Goal: Information Seeking & Learning: Find specific fact

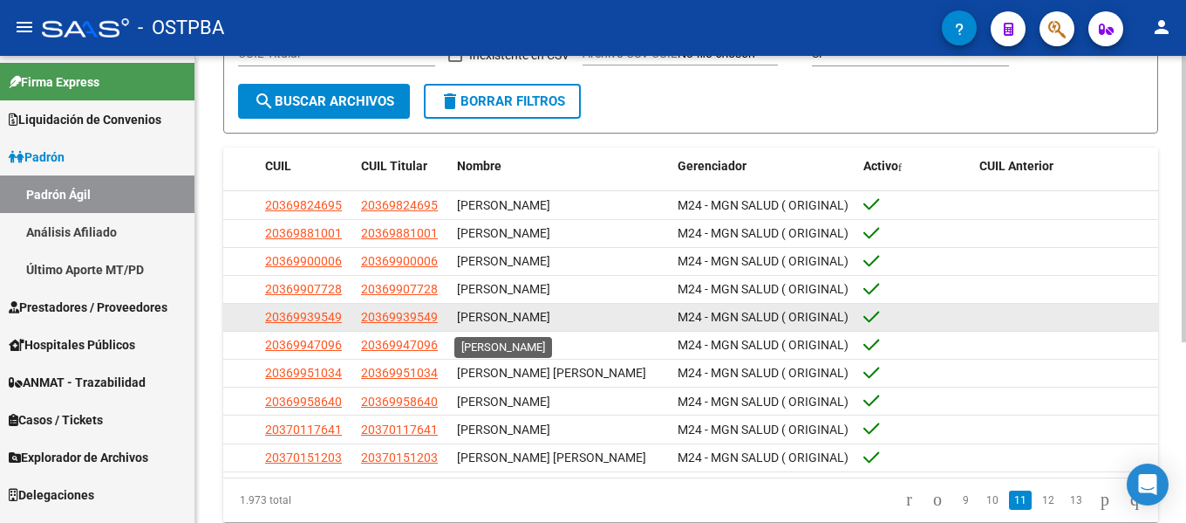
scroll to position [262, 0]
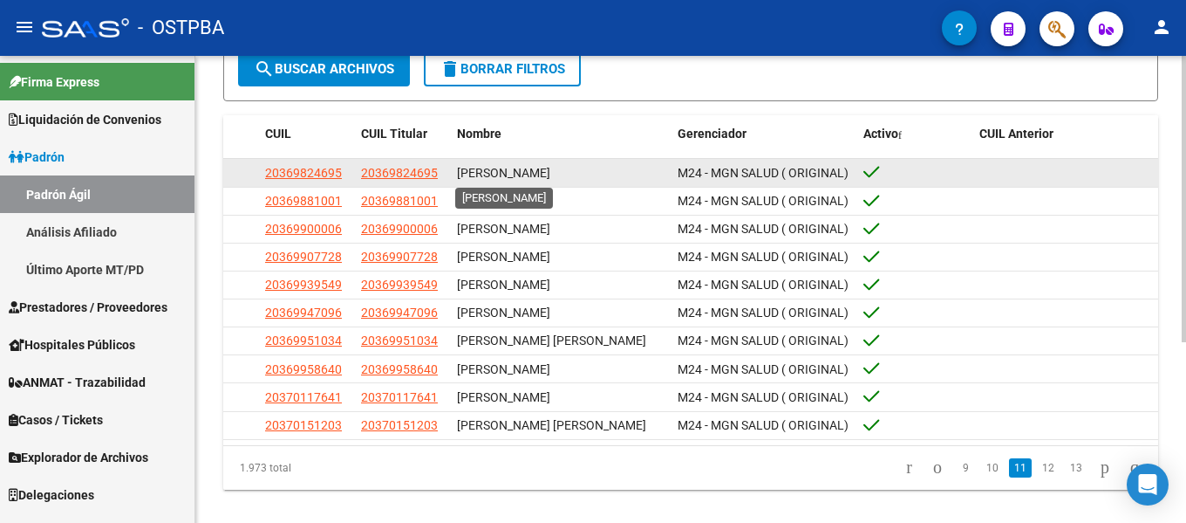
click at [528, 180] on span "[PERSON_NAME]" at bounding box center [503, 173] width 93 height 14
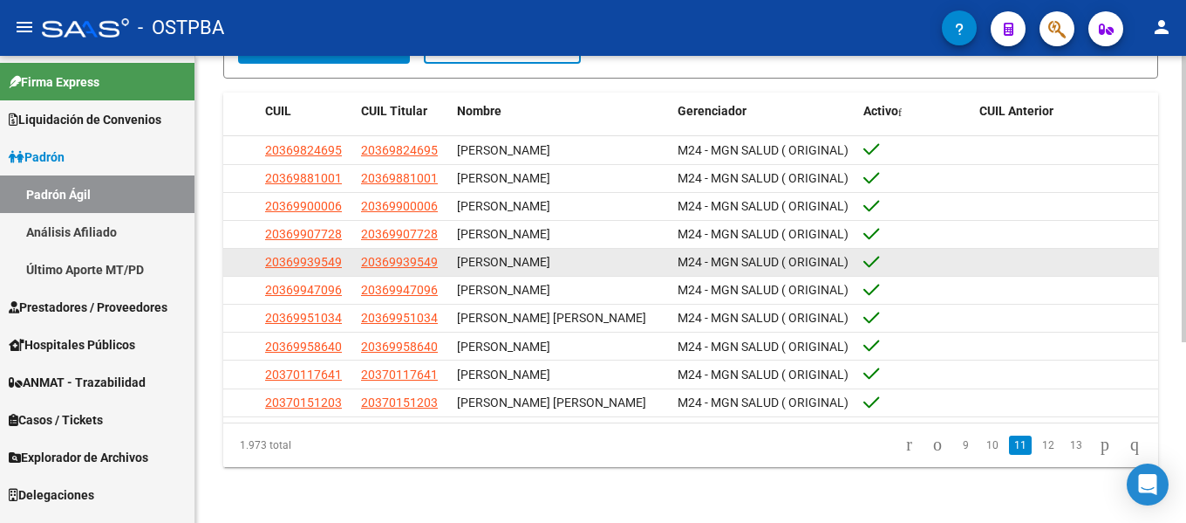
scroll to position [295, 0]
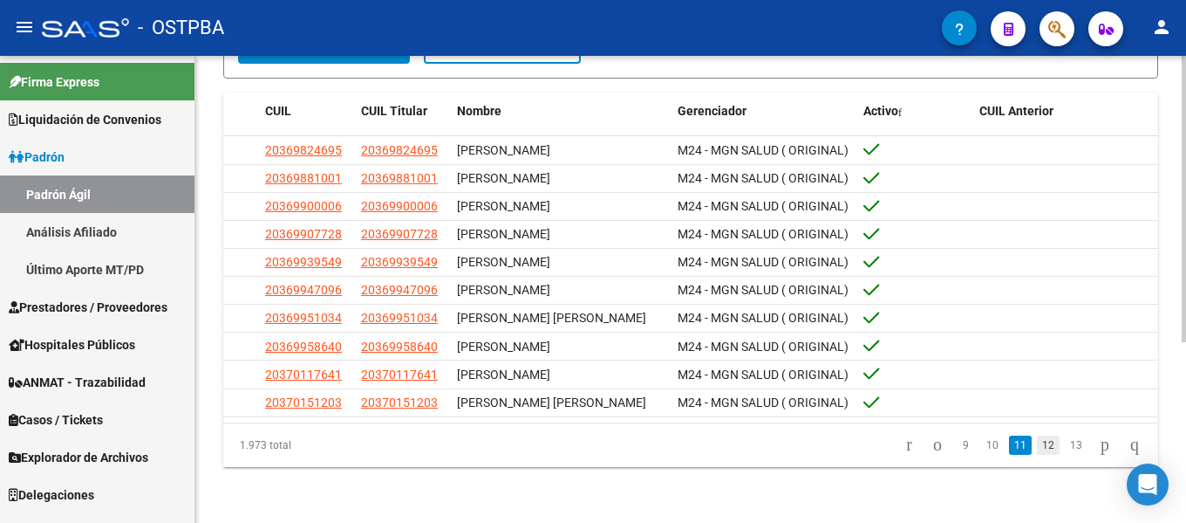
click at [1037, 446] on link "12" at bounding box center [1048, 444] width 23 height 19
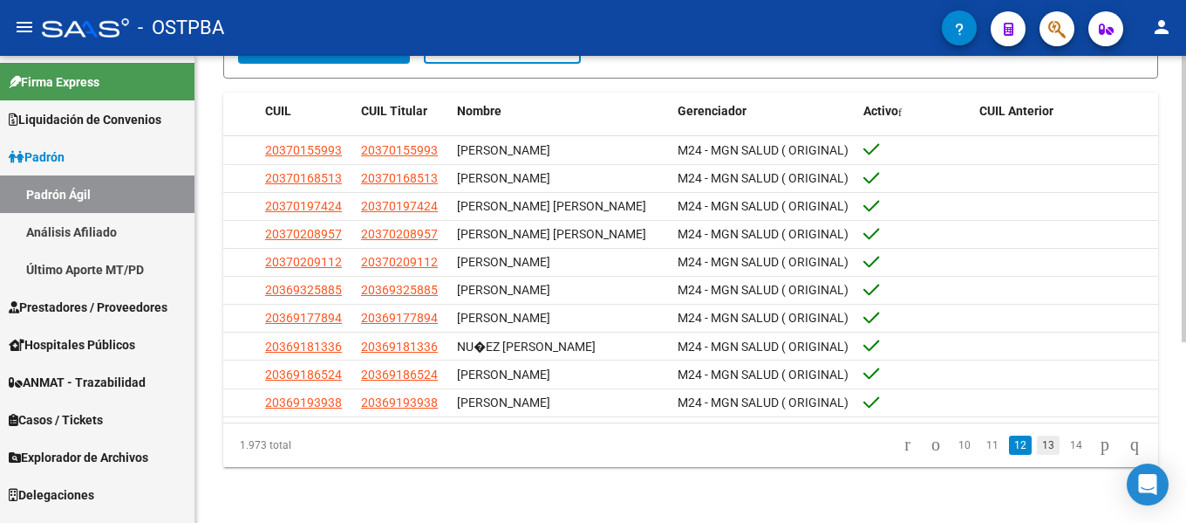
click at [1037, 446] on link "13" at bounding box center [1048, 444] width 23 height 19
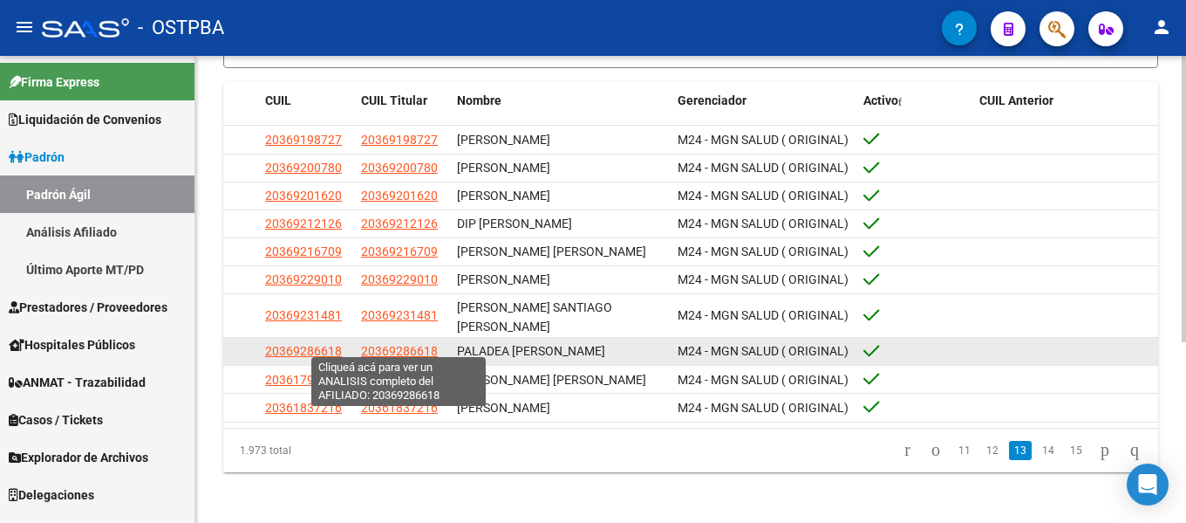
click at [427, 344] on span "20369286618" at bounding box center [399, 351] width 77 height 14
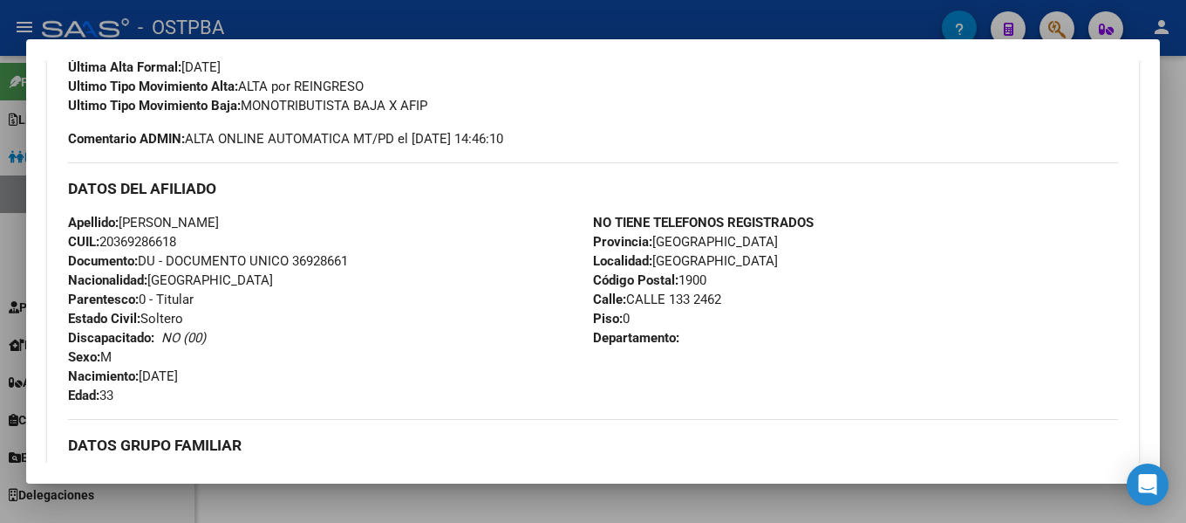
scroll to position [523, 0]
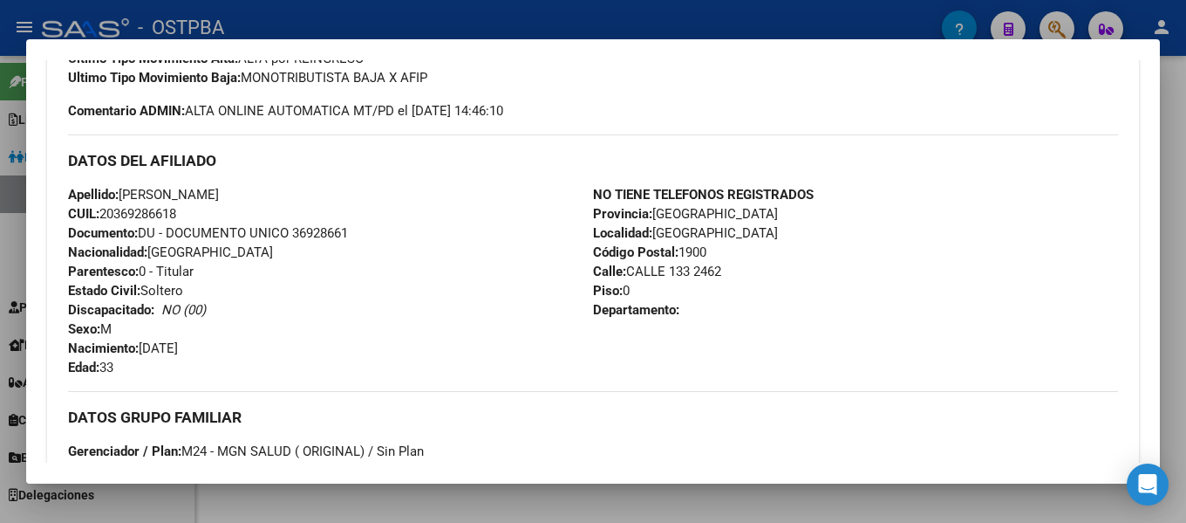
click at [1169, 128] on div at bounding box center [593, 261] width 1186 height 523
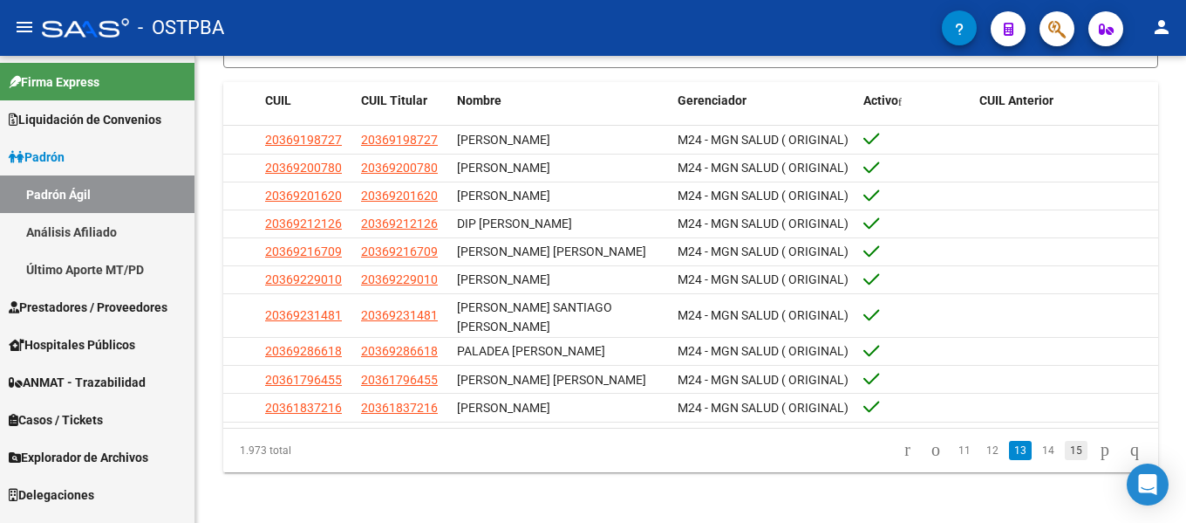
click at [1065, 441] on link "15" at bounding box center [1076, 450] width 23 height 19
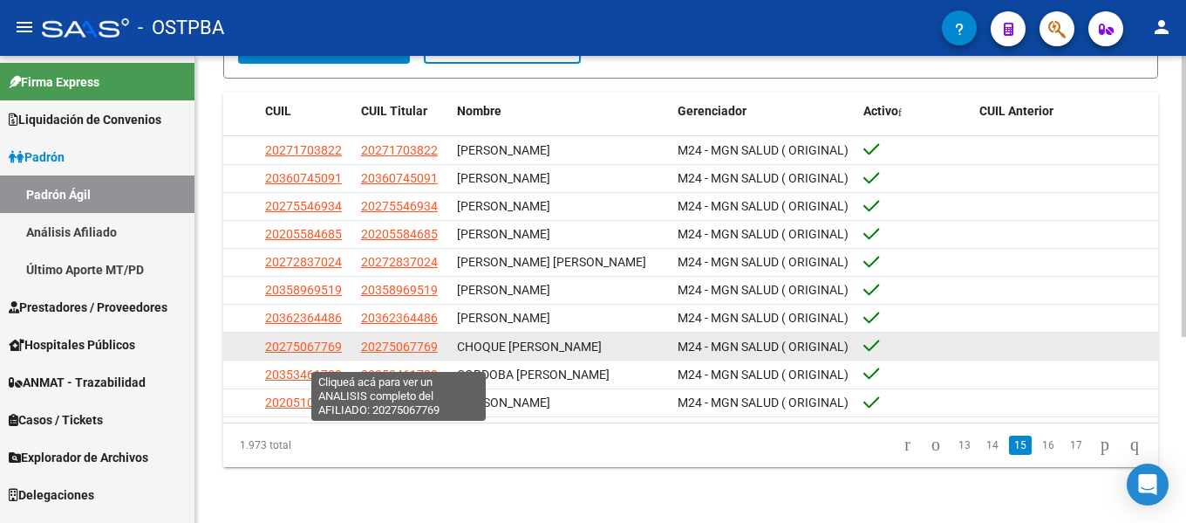
click at [402, 353] on span "20275067769" at bounding box center [399, 346] width 77 height 14
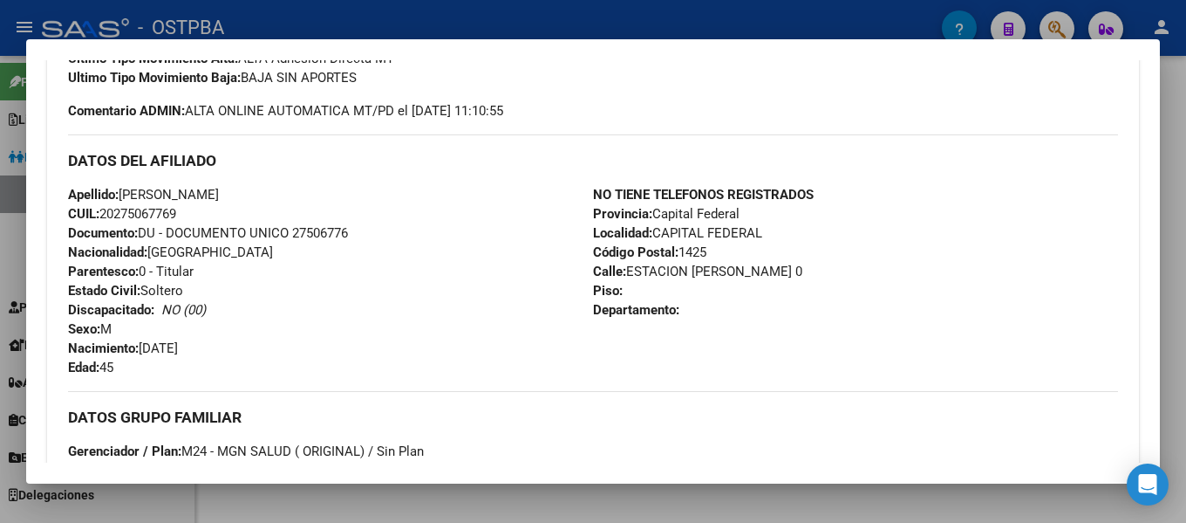
click at [1167, 134] on div at bounding box center [593, 261] width 1186 height 523
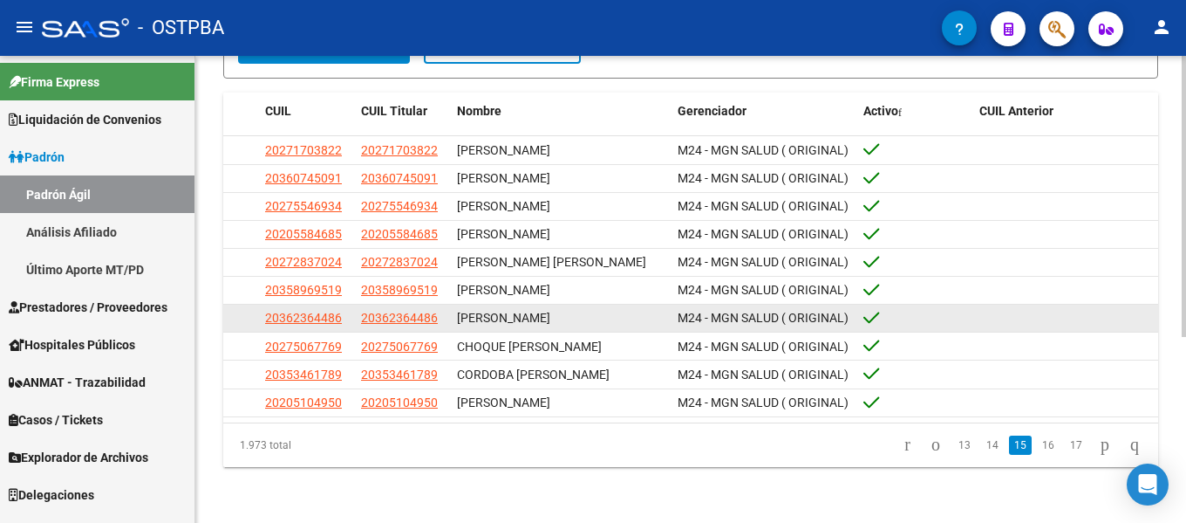
scroll to position [310, 0]
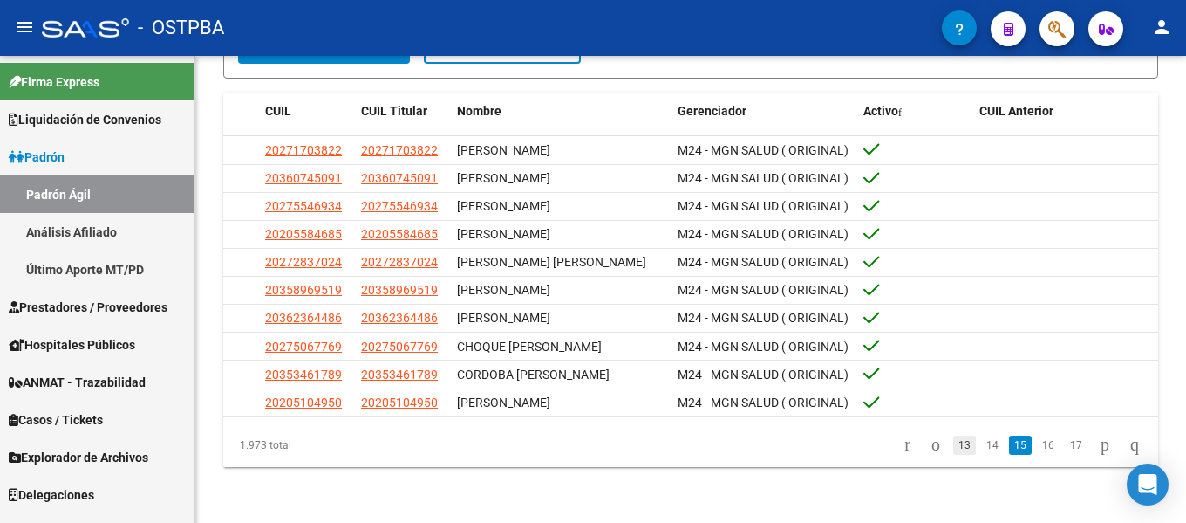
click at [953, 441] on link "13" at bounding box center [964, 444] width 23 height 19
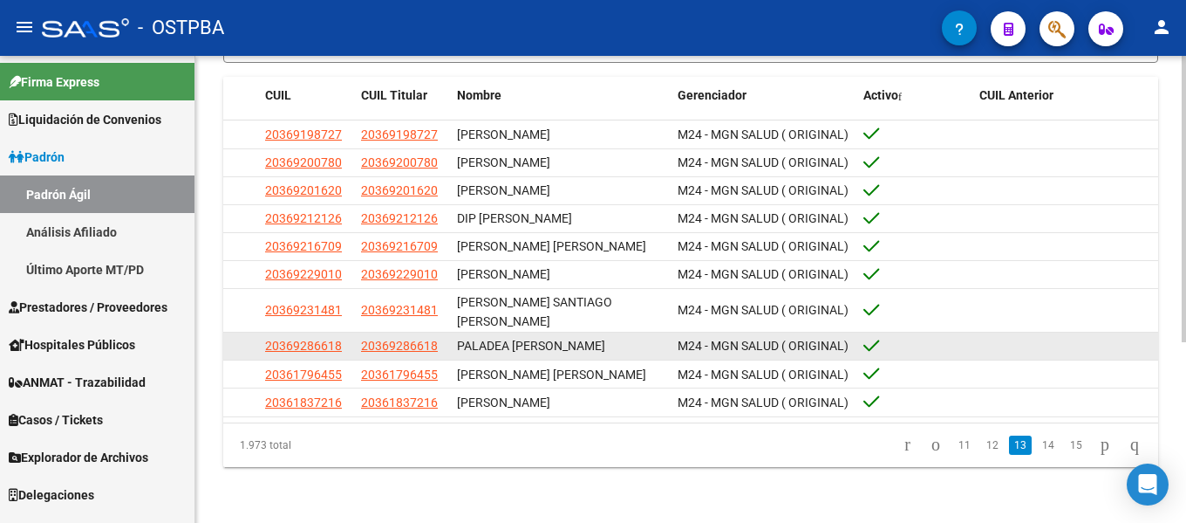
scroll to position [295, 0]
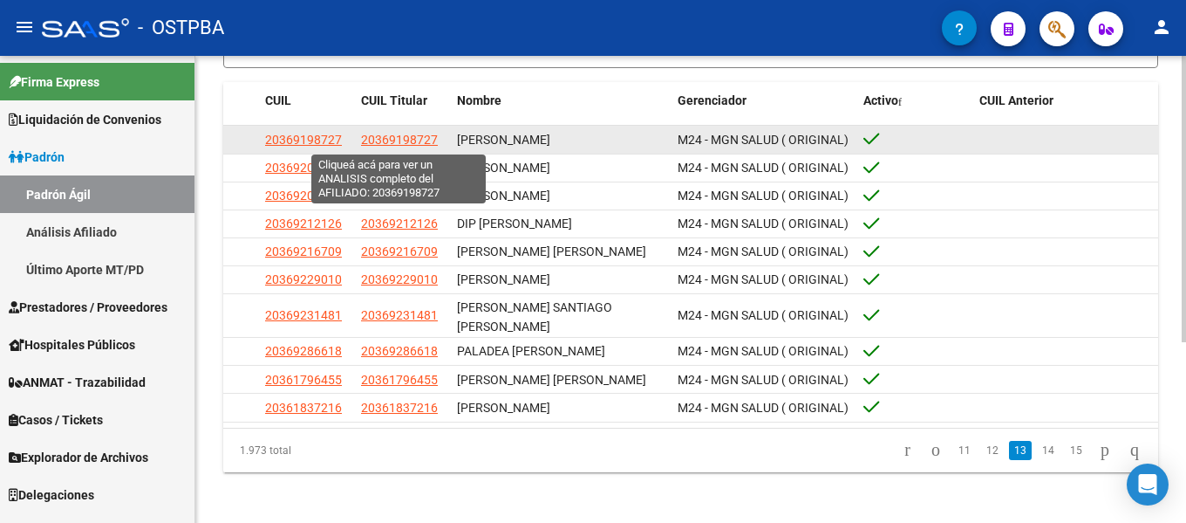
click at [426, 140] on span "20369198727" at bounding box center [399, 140] width 77 height 14
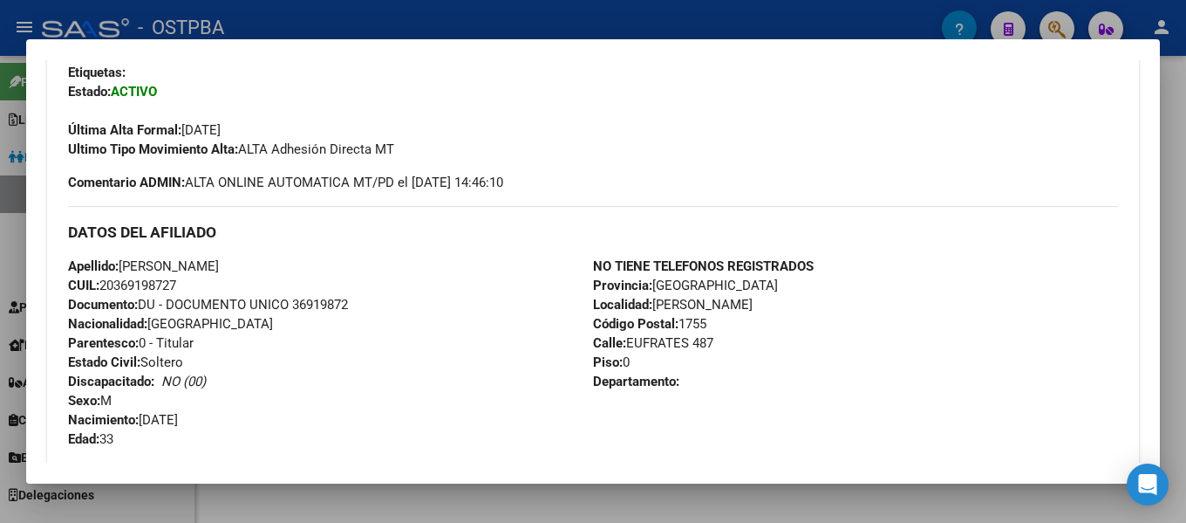
scroll to position [436, 0]
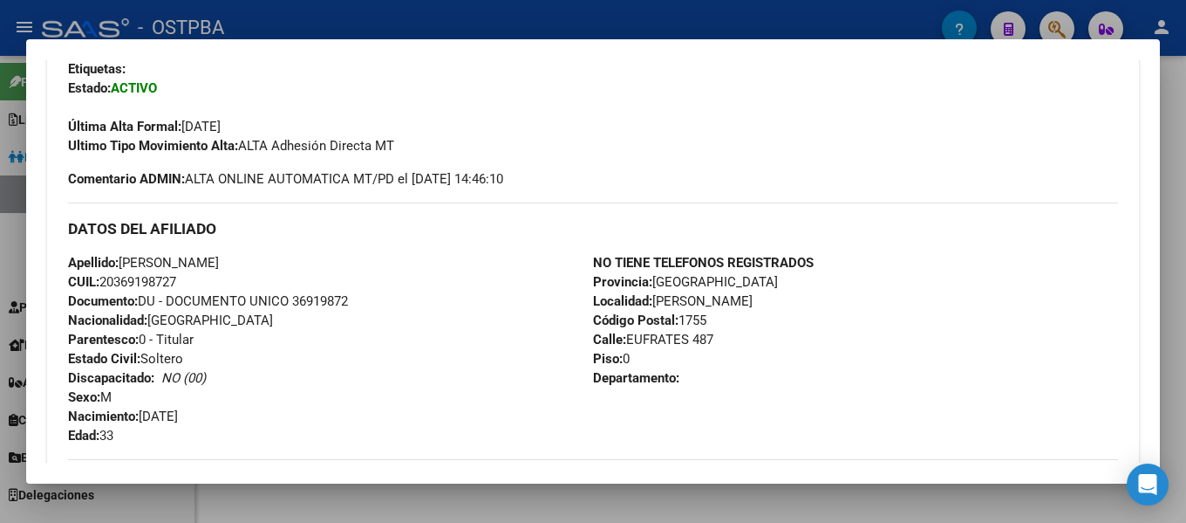
click at [871, 24] on div at bounding box center [593, 261] width 1186 height 523
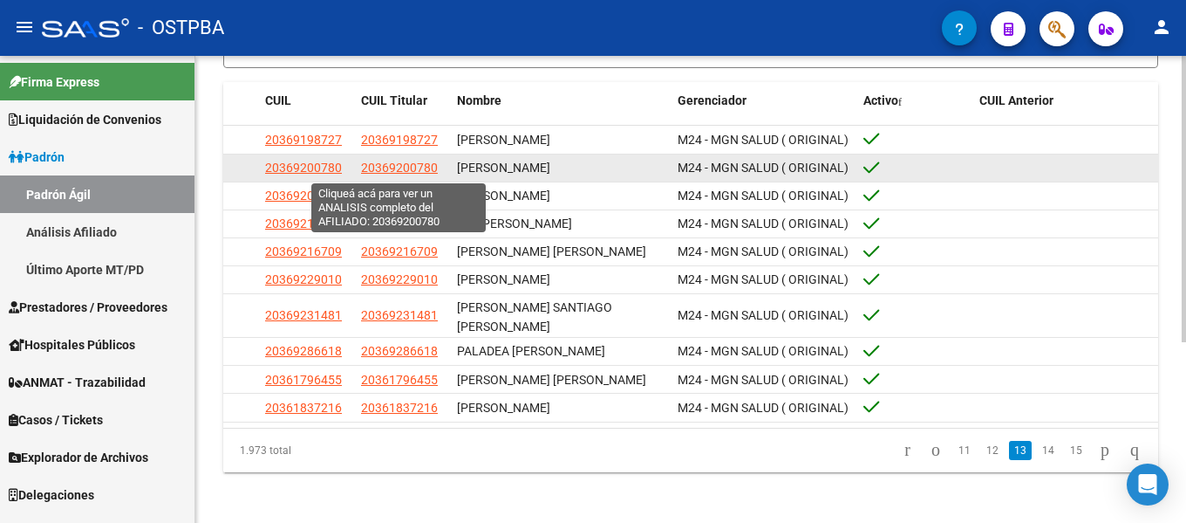
click at [394, 171] on span "20369200780" at bounding box center [399, 168] width 77 height 14
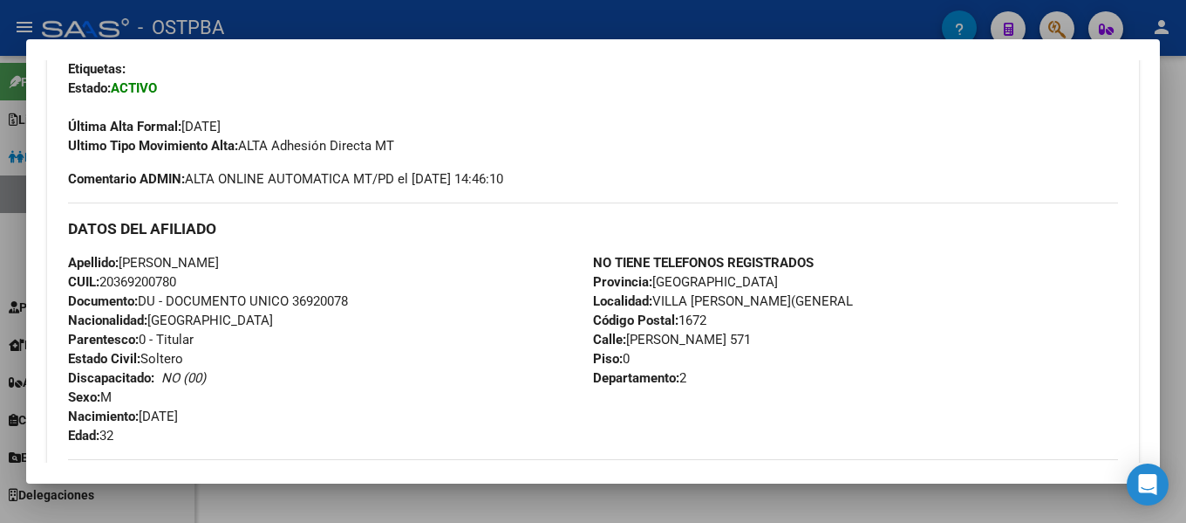
click at [1176, 100] on div at bounding box center [593, 261] width 1186 height 523
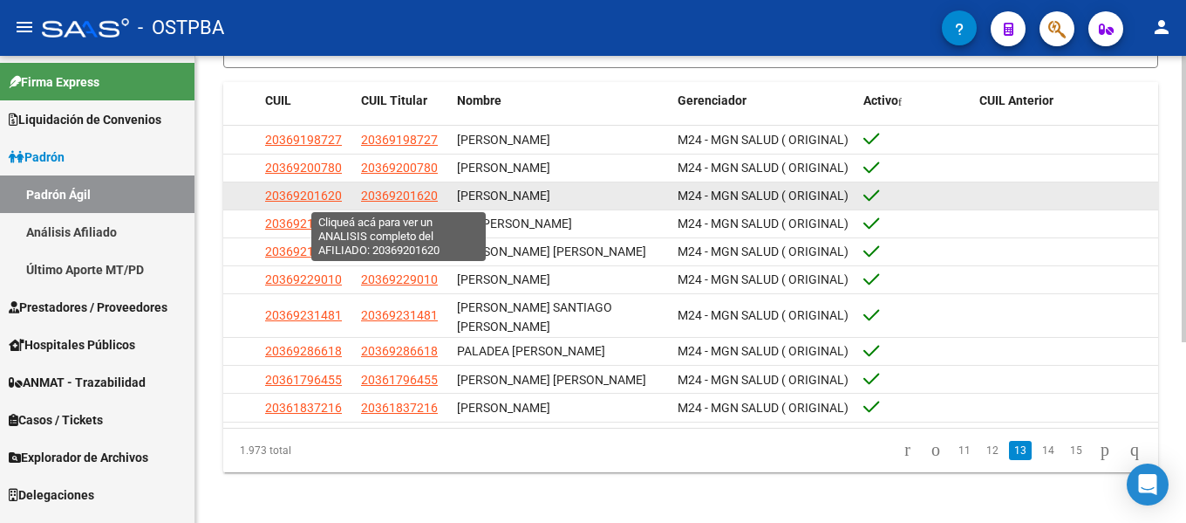
click at [408, 196] on span "20369201620" at bounding box center [399, 195] width 77 height 14
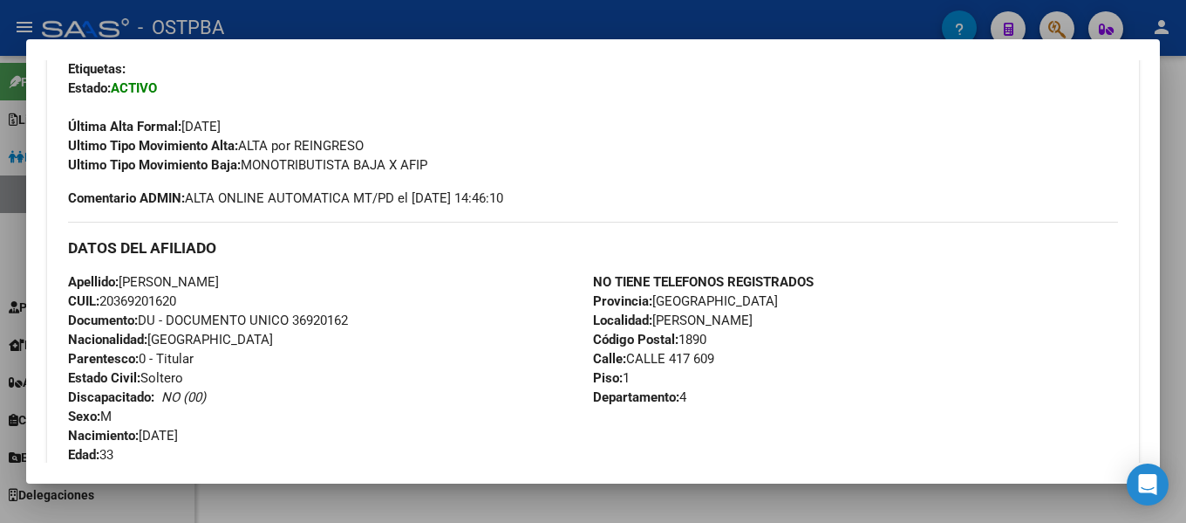
click at [1168, 108] on div at bounding box center [593, 261] width 1186 height 523
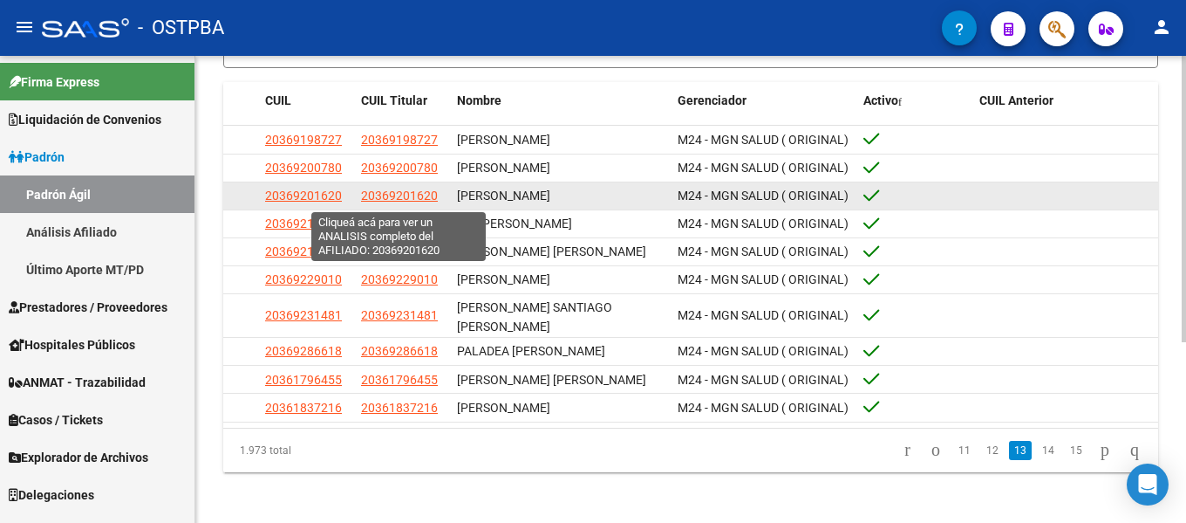
click at [413, 202] on span "20369201620" at bounding box center [399, 195] width 77 height 14
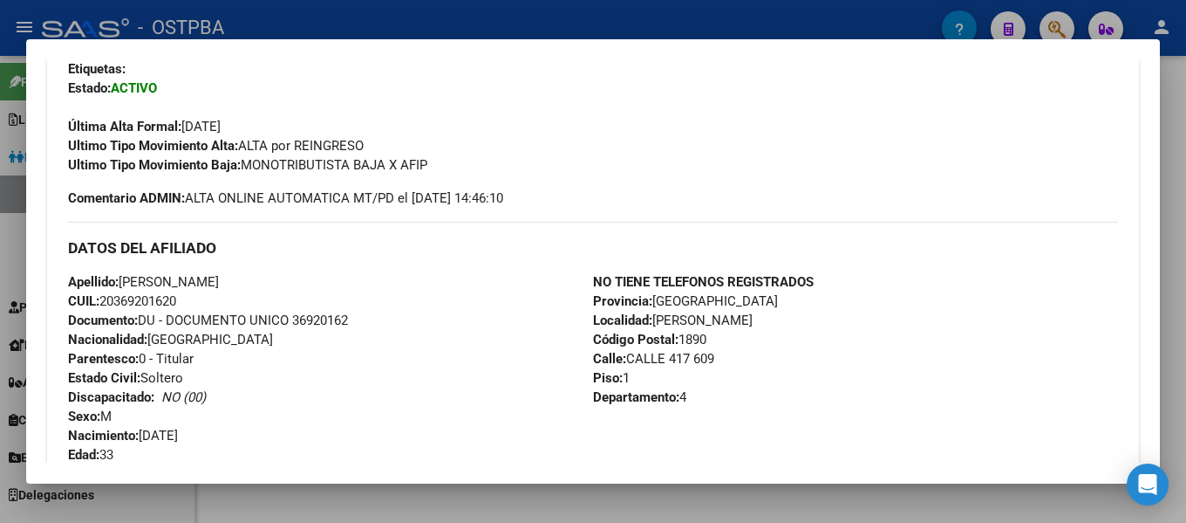
click at [818, 22] on div at bounding box center [593, 261] width 1186 height 523
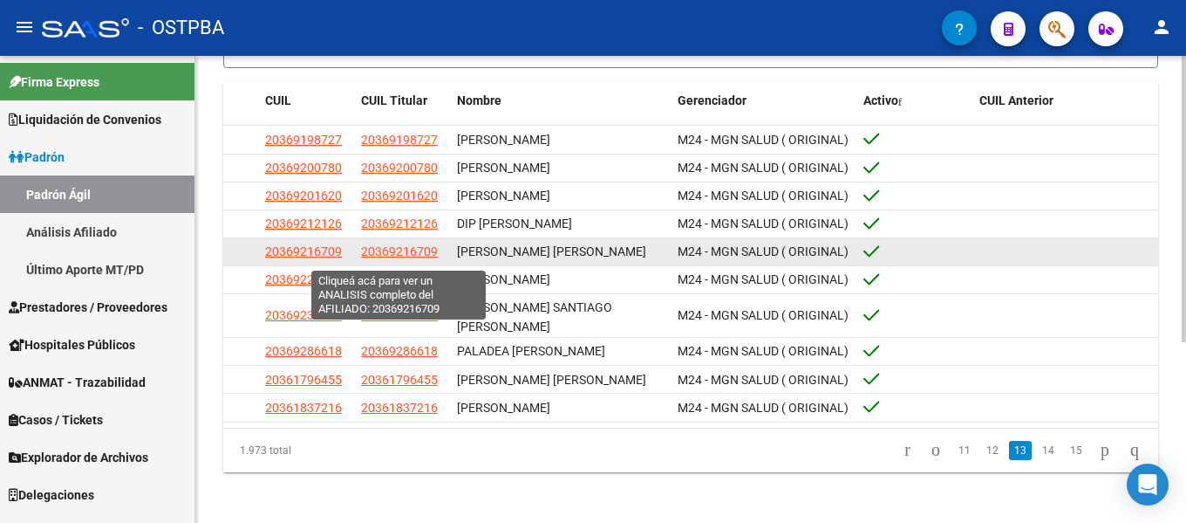
click at [391, 254] on span "20369216709" at bounding box center [399, 251] width 77 height 14
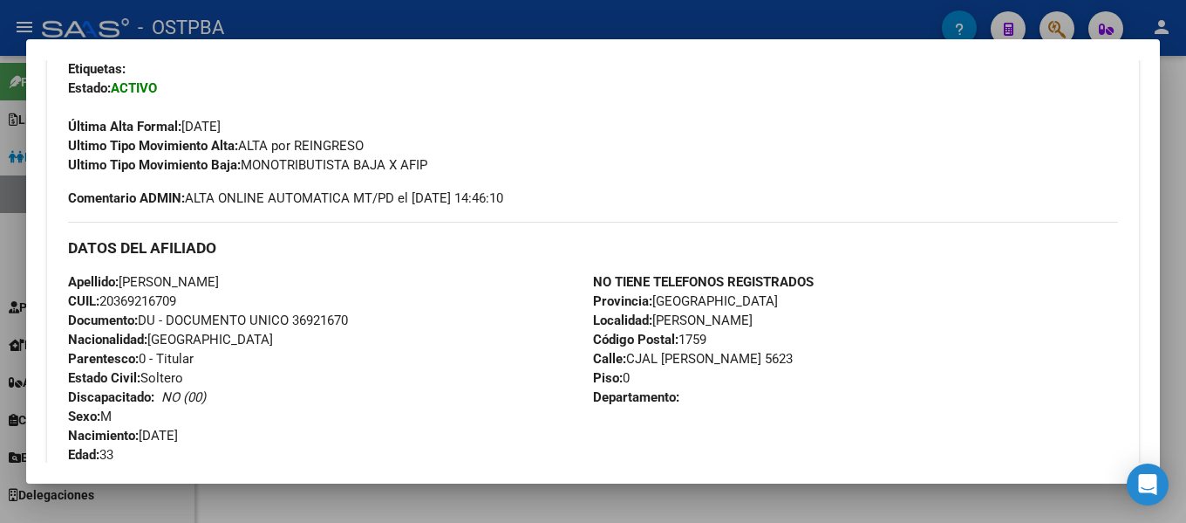
scroll to position [349, 0]
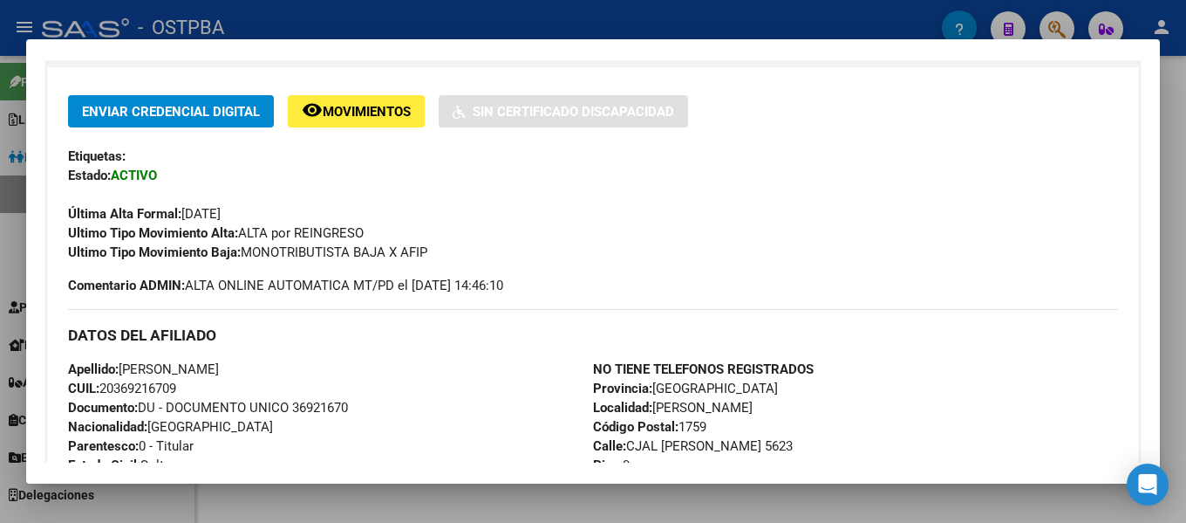
click at [707, 16] on div at bounding box center [593, 261] width 1186 height 523
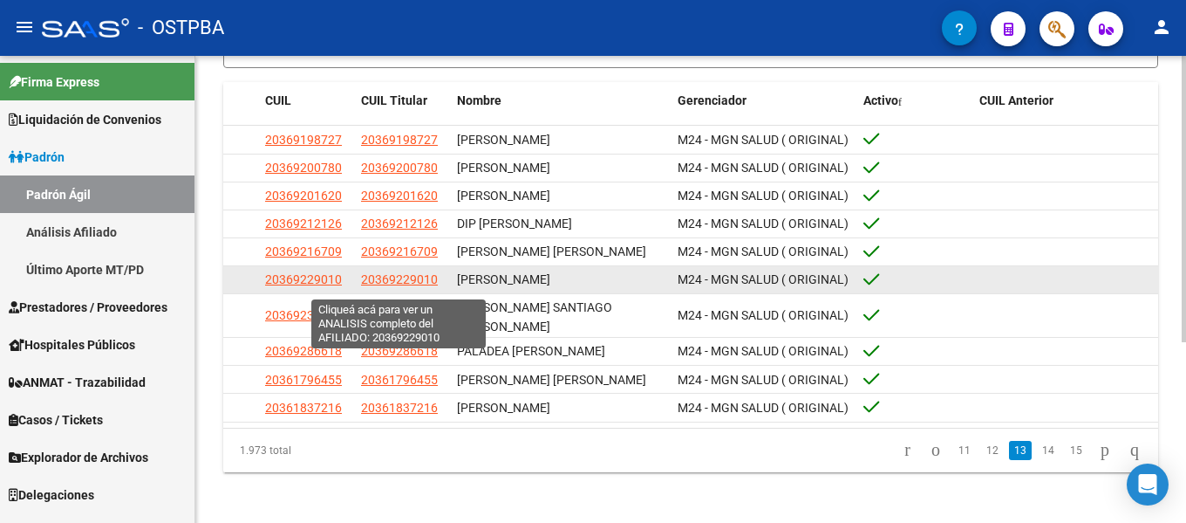
click at [407, 286] on span "20369229010" at bounding box center [399, 279] width 77 height 14
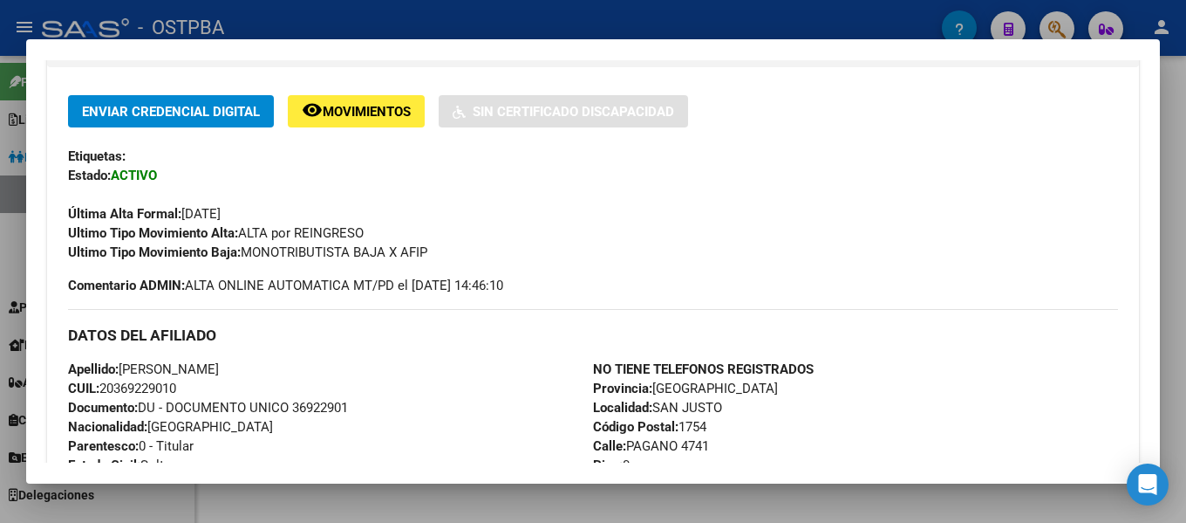
click at [897, 12] on div at bounding box center [593, 261] width 1186 height 523
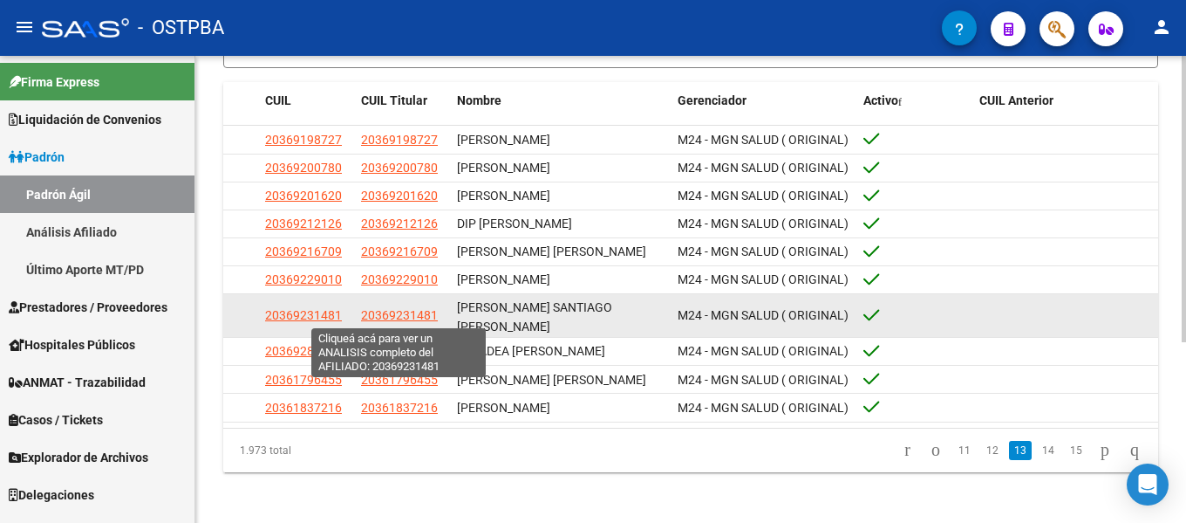
click at [420, 319] on span "20369231481" at bounding box center [399, 315] width 77 height 14
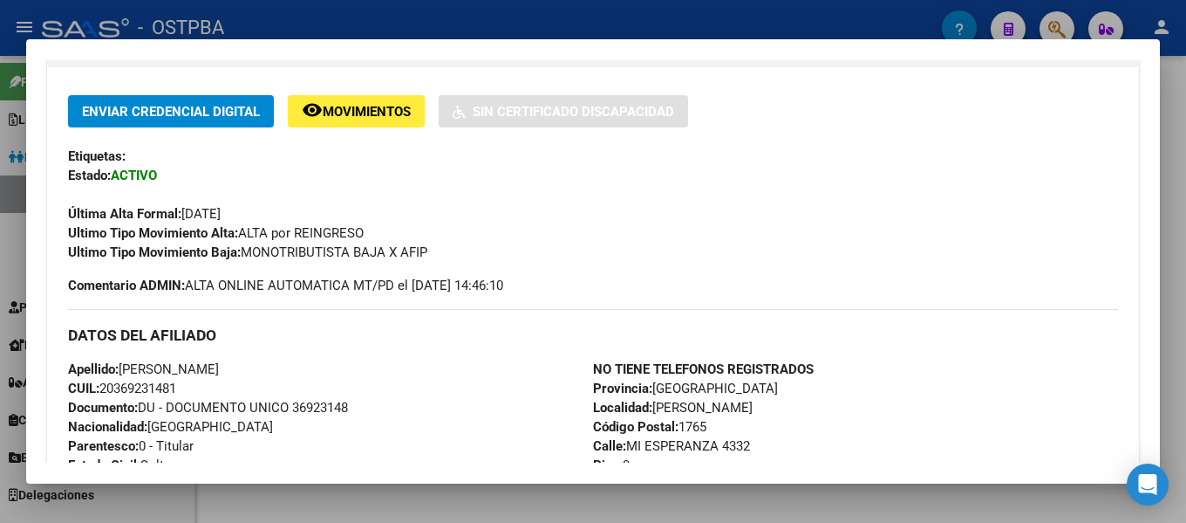
scroll to position [436, 0]
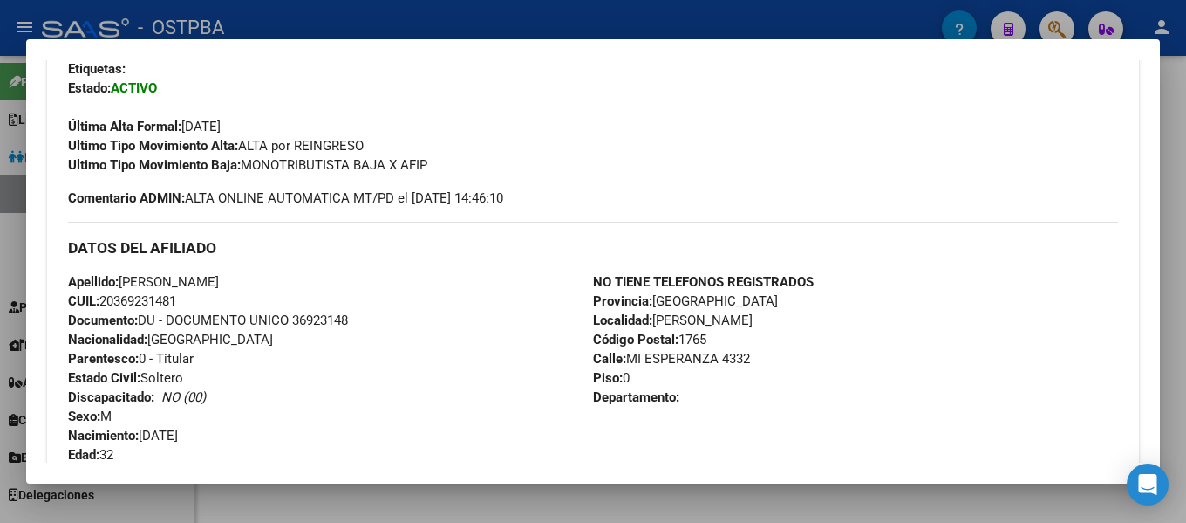
click at [840, 22] on div at bounding box center [593, 261] width 1186 height 523
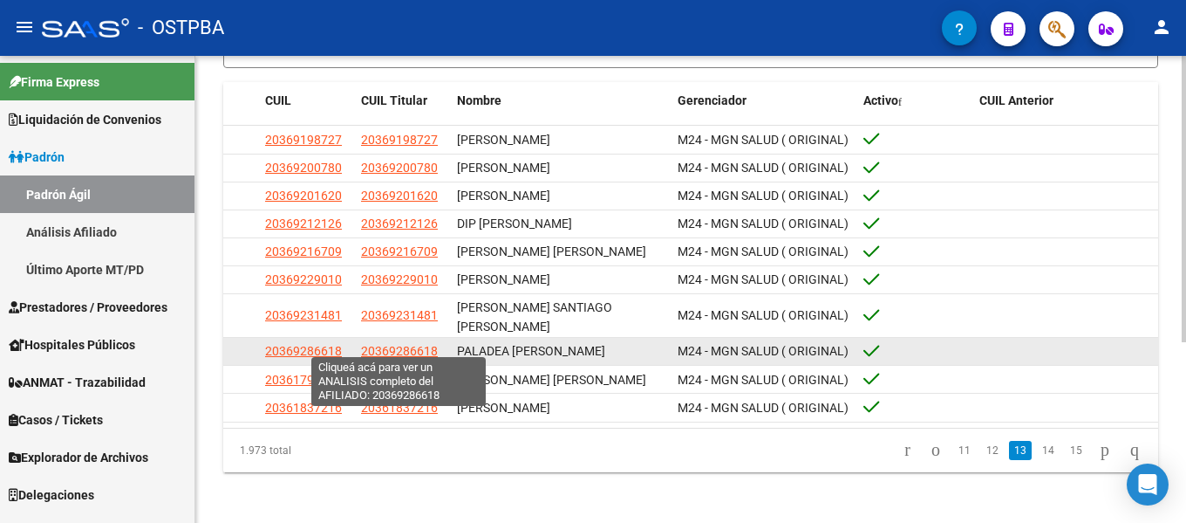
click at [396, 345] on span "20369286618" at bounding box center [399, 351] width 77 height 14
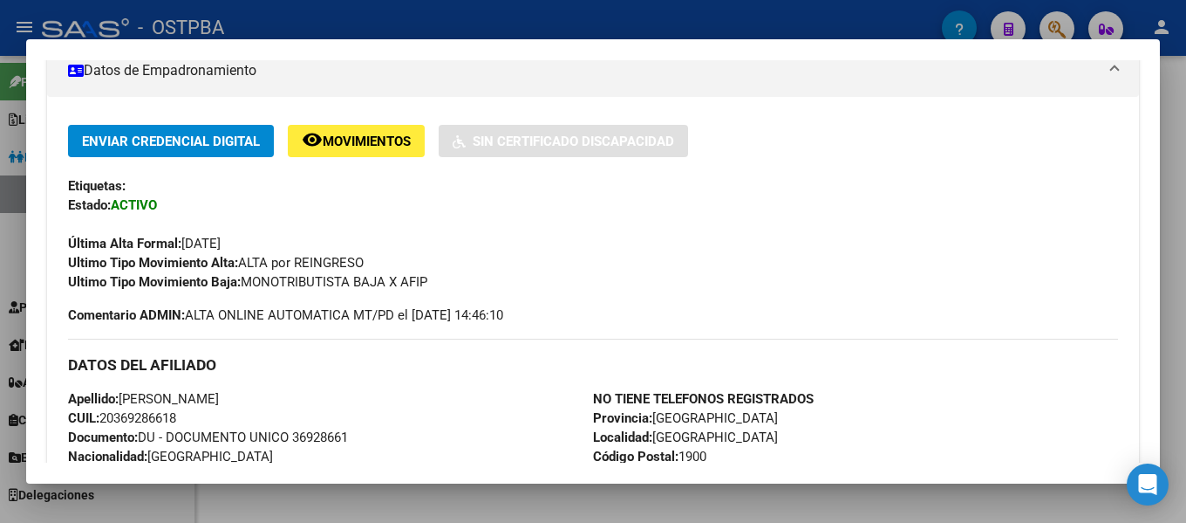
scroll to position [349, 0]
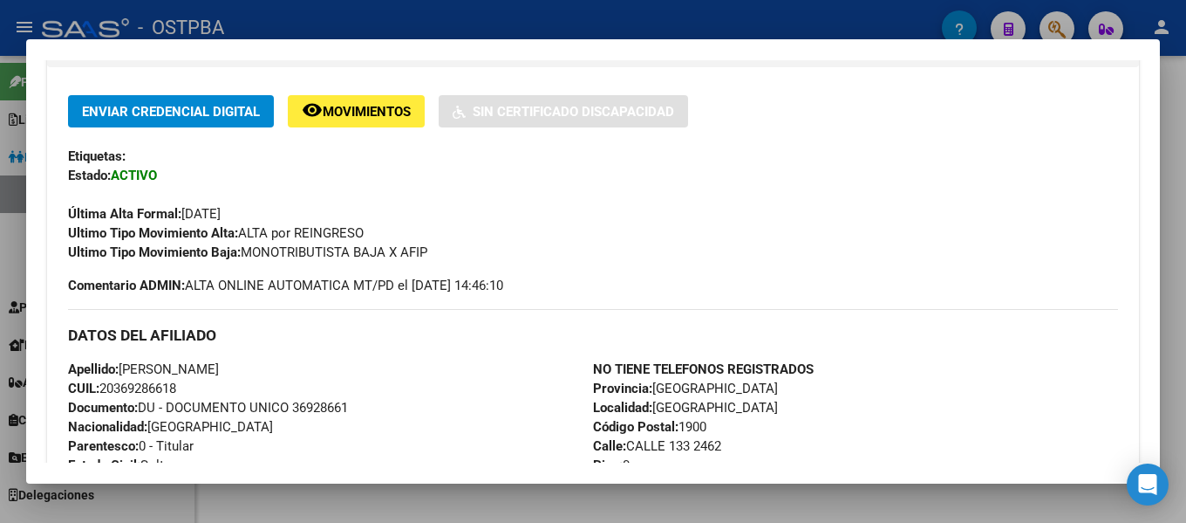
click at [830, 12] on div at bounding box center [593, 261] width 1186 height 523
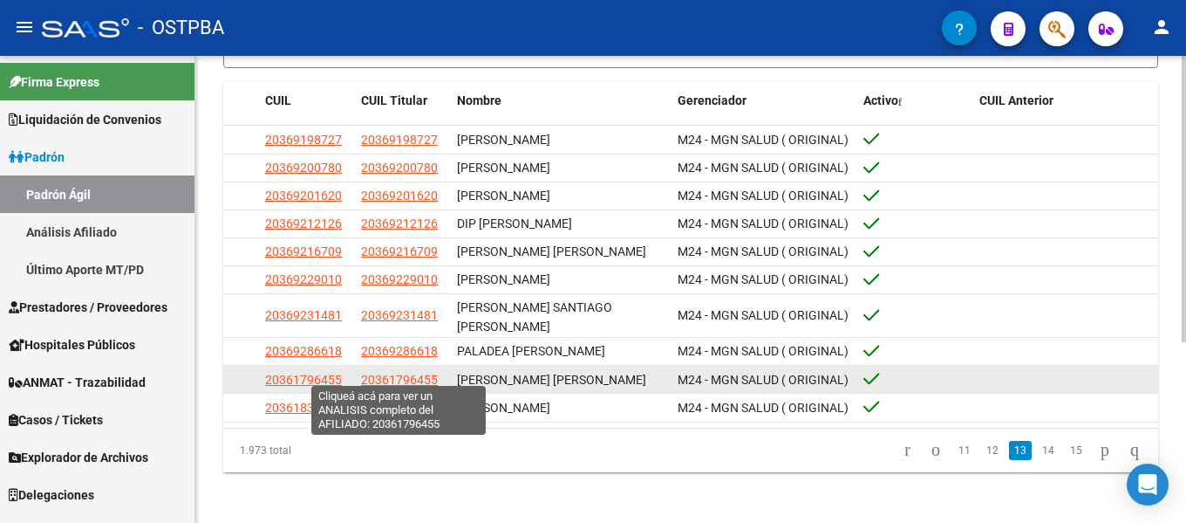
click at [406, 373] on span "20361796455" at bounding box center [399, 379] width 77 height 14
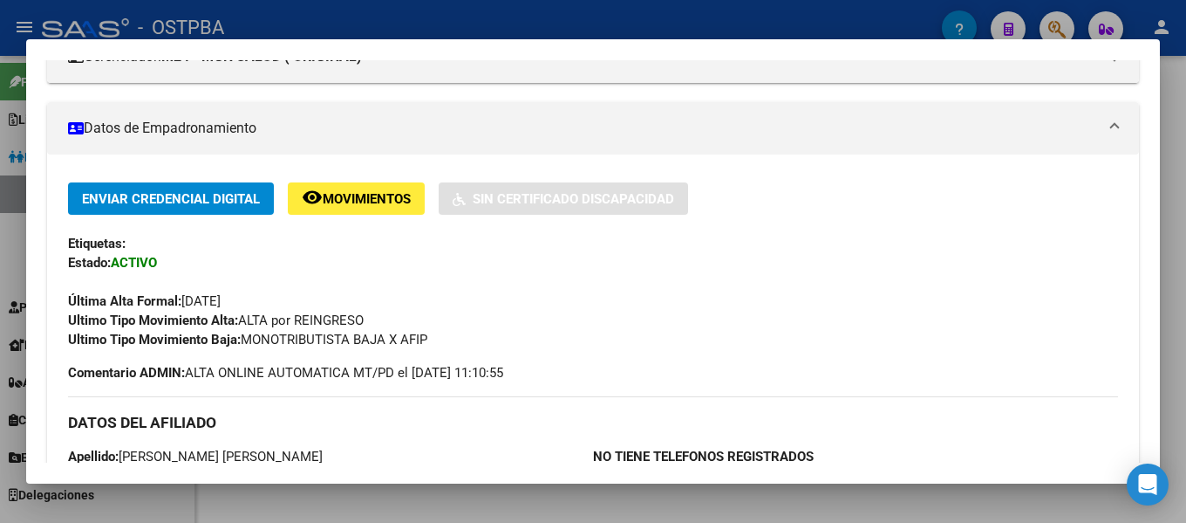
scroll to position [436, 0]
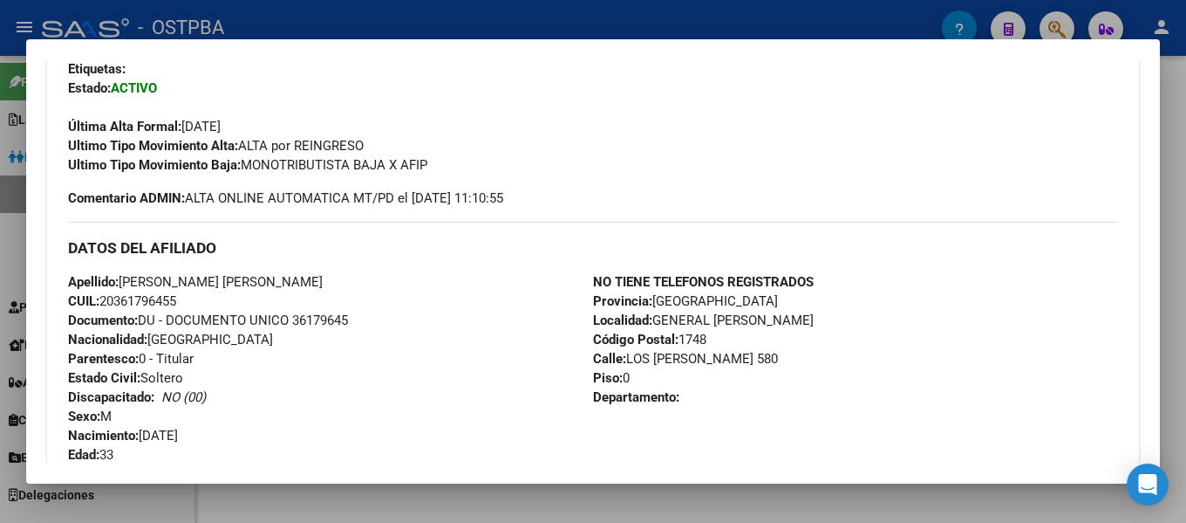
click at [615, 21] on div at bounding box center [593, 261] width 1186 height 523
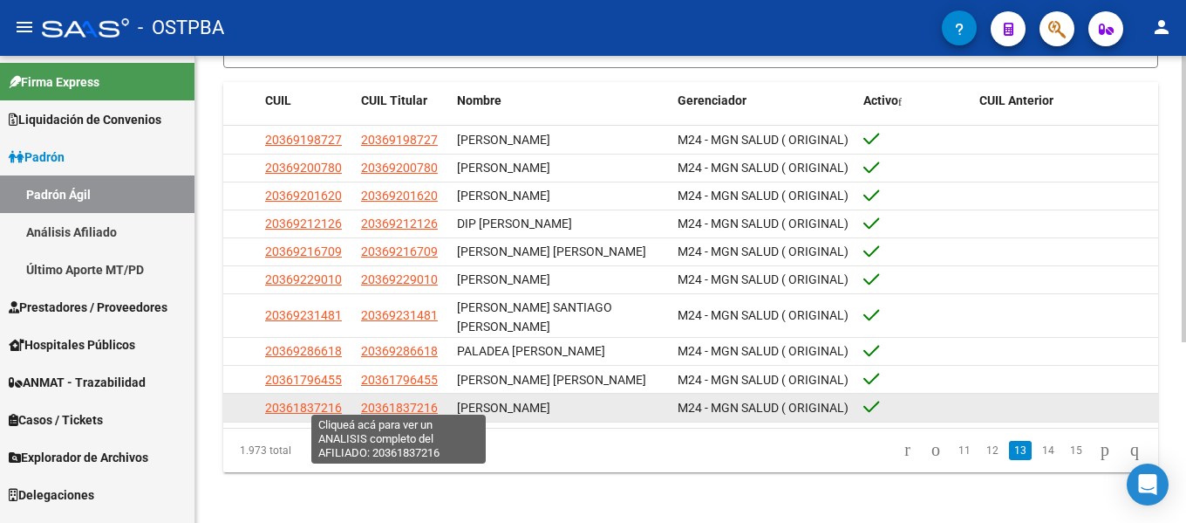
click at [397, 403] on span "20361837216" at bounding box center [399, 407] width 77 height 14
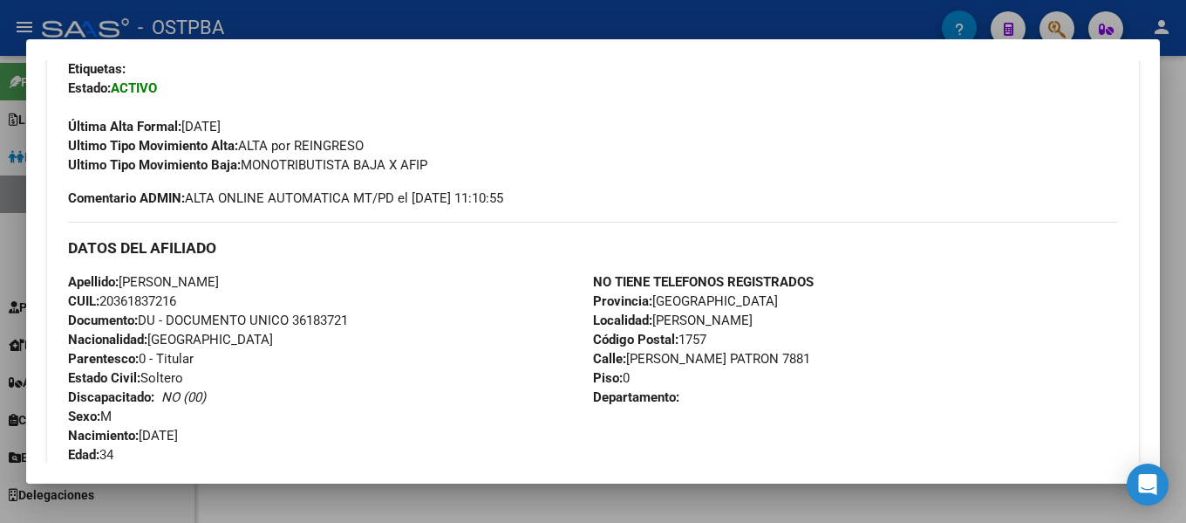
click at [779, 17] on div at bounding box center [593, 261] width 1186 height 523
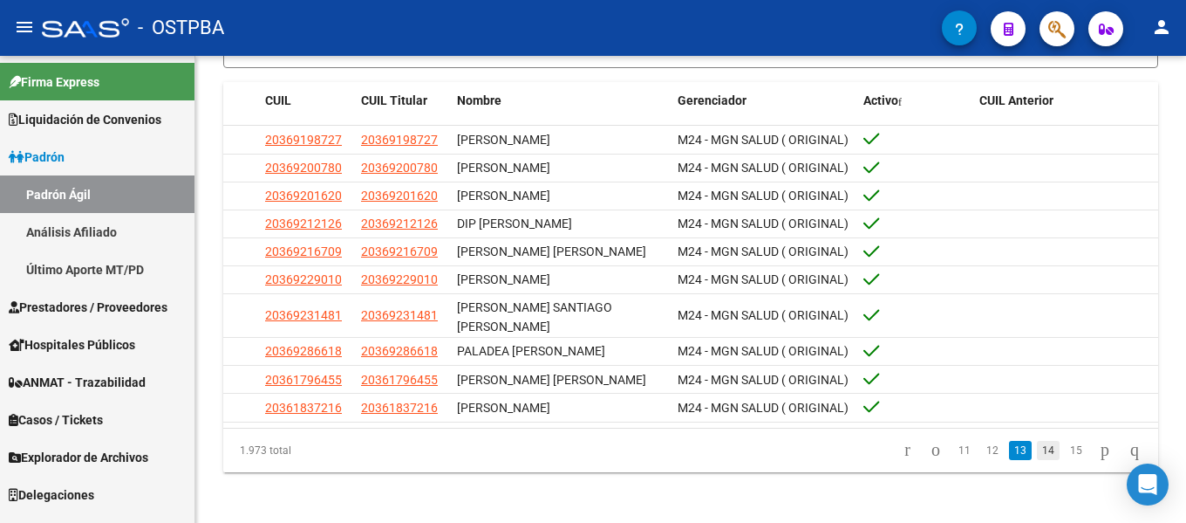
click at [1037, 441] on link "14" at bounding box center [1048, 450] width 23 height 19
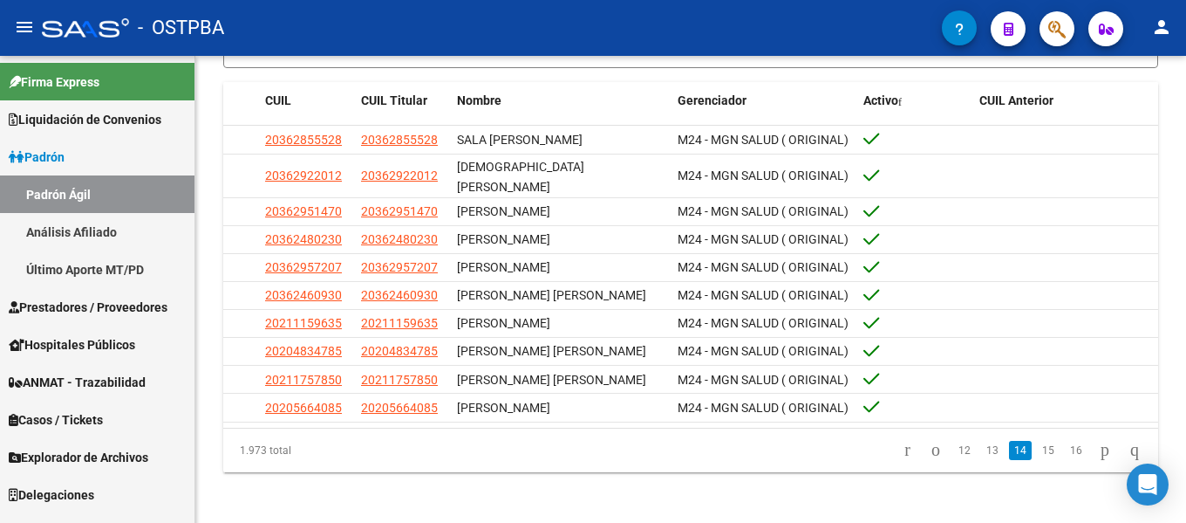
click at [902, 449] on icon "go to first page" at bounding box center [907, 449] width 11 height 21
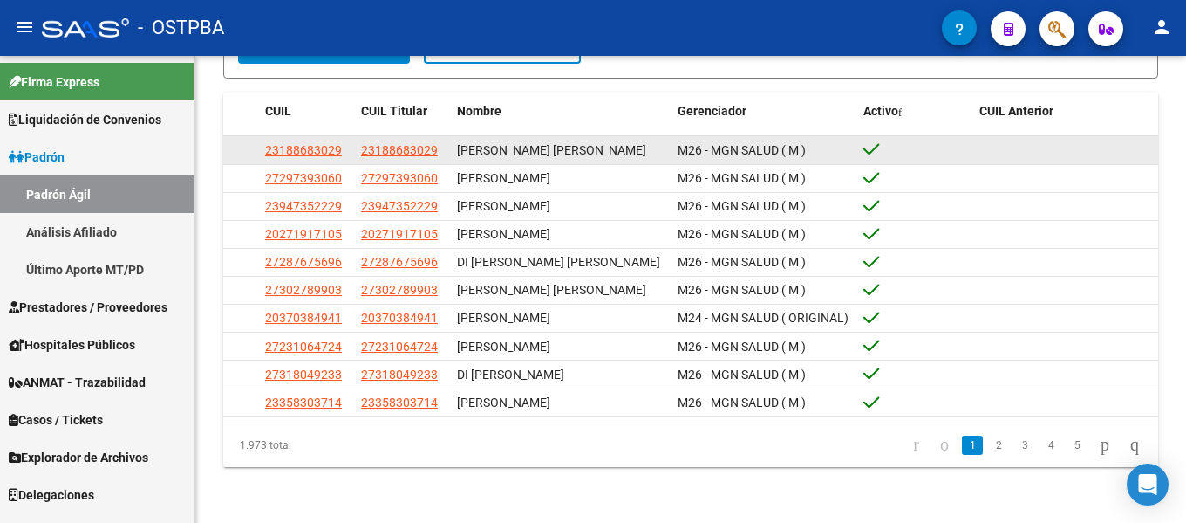
click at [413, 149] on app-link-go-to "23188683029" at bounding box center [399, 150] width 77 height 20
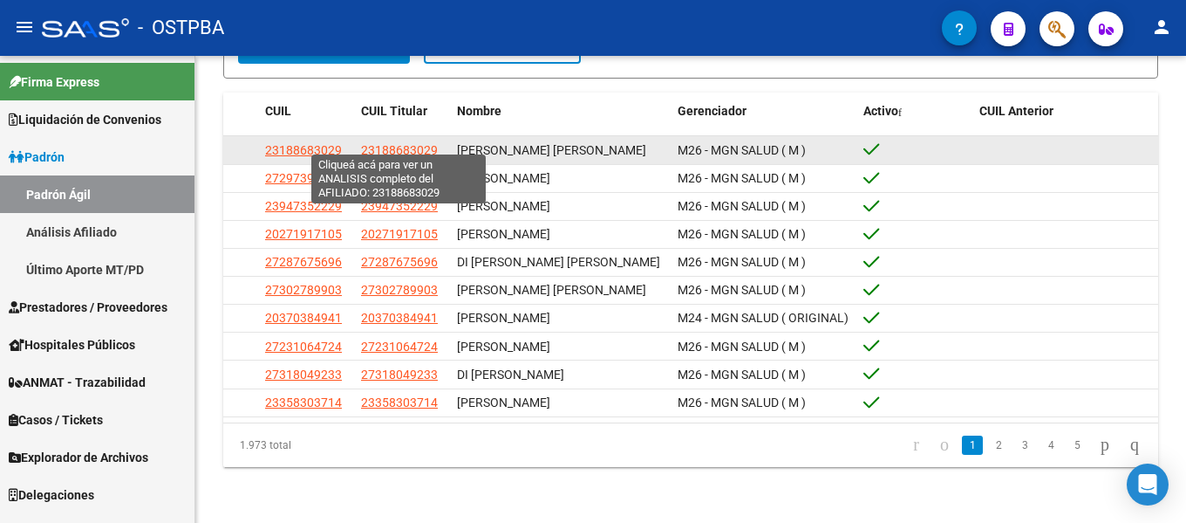
click at [410, 143] on span "23188683029" at bounding box center [399, 150] width 77 height 14
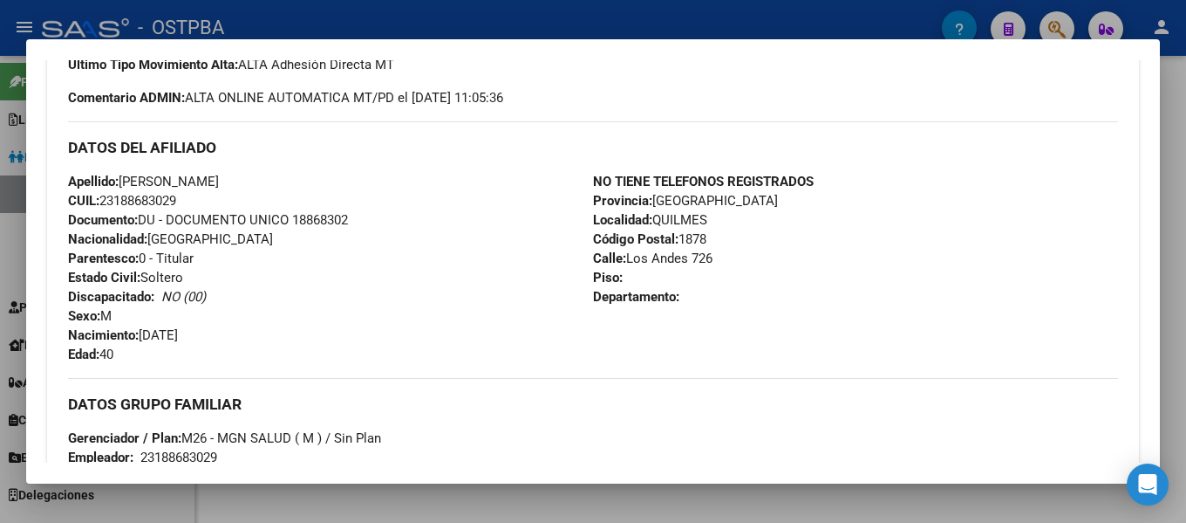
scroll to position [262, 0]
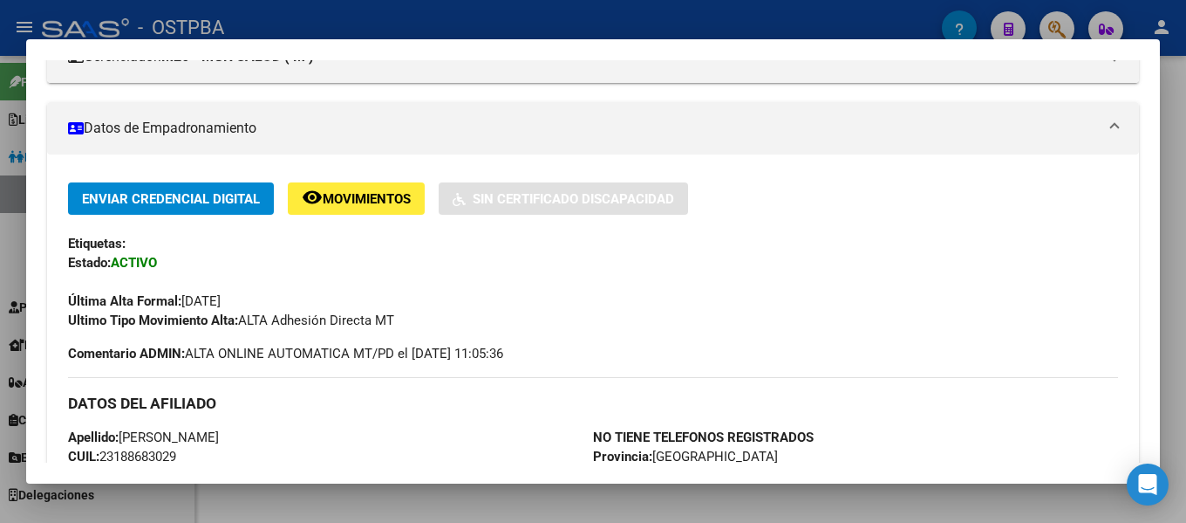
click at [558, 3] on div at bounding box center [593, 261] width 1186 height 523
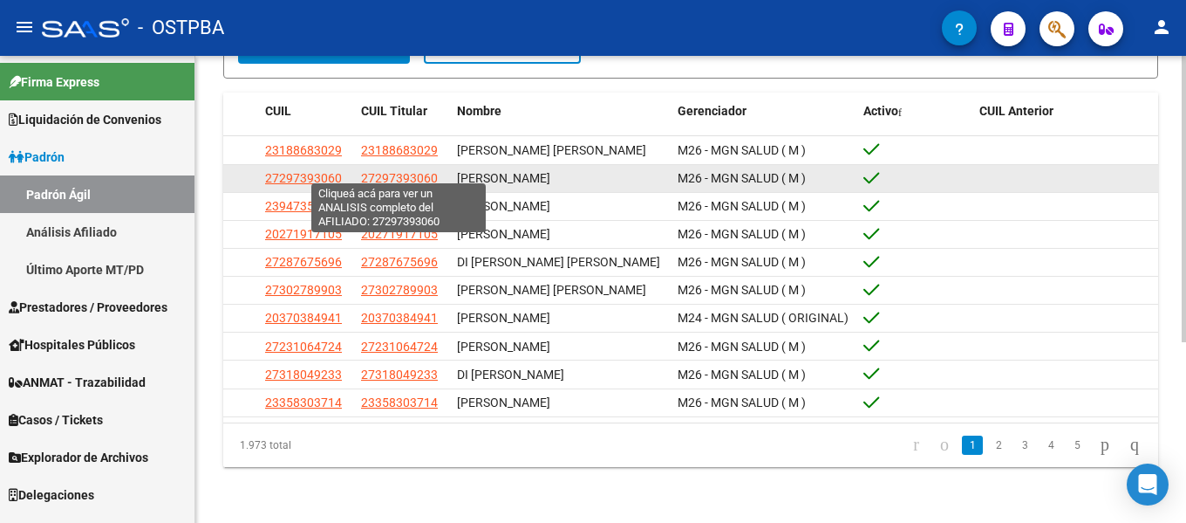
click at [404, 171] on span "27297393060" at bounding box center [399, 178] width 77 height 14
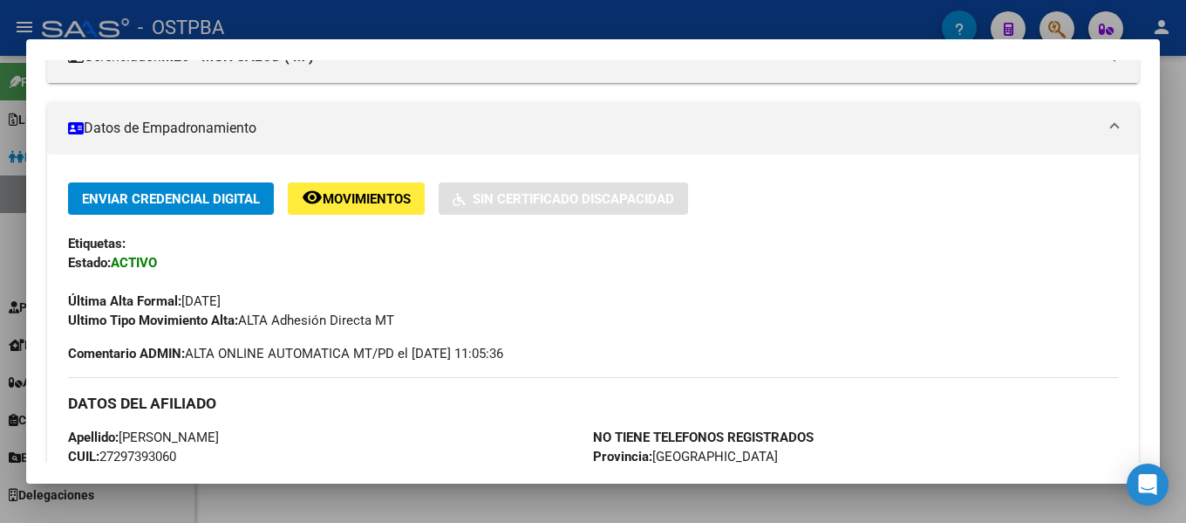
click at [474, 25] on div at bounding box center [593, 261] width 1186 height 523
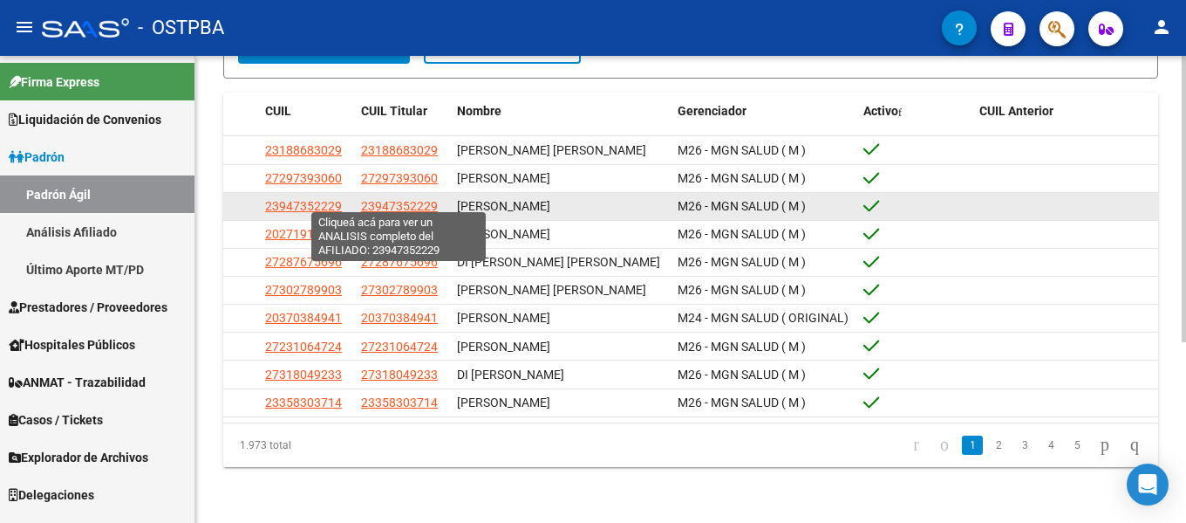
click at [378, 199] on span "23947352229" at bounding box center [399, 206] width 77 height 14
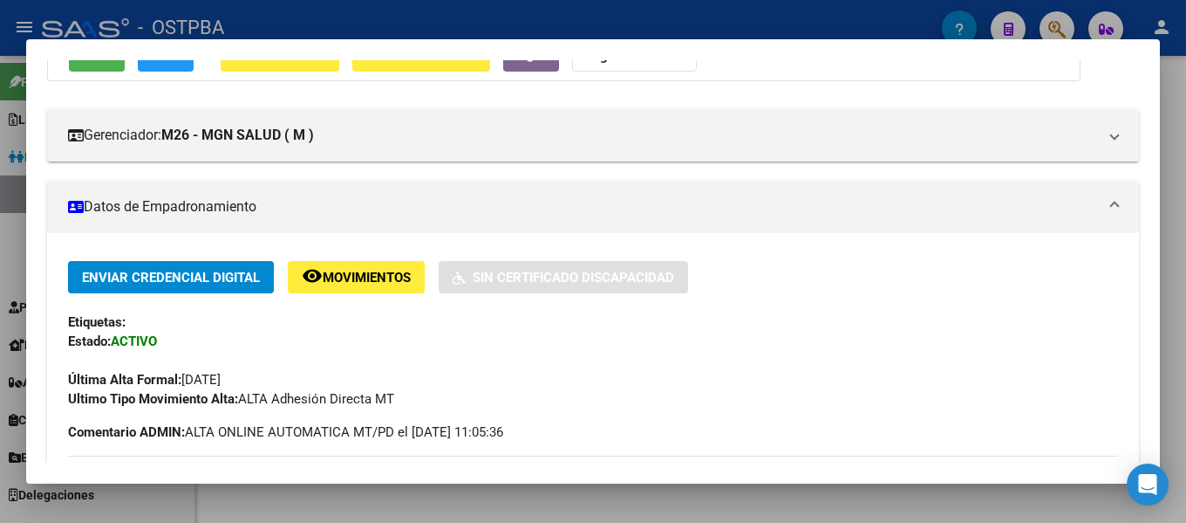
scroll to position [174, 0]
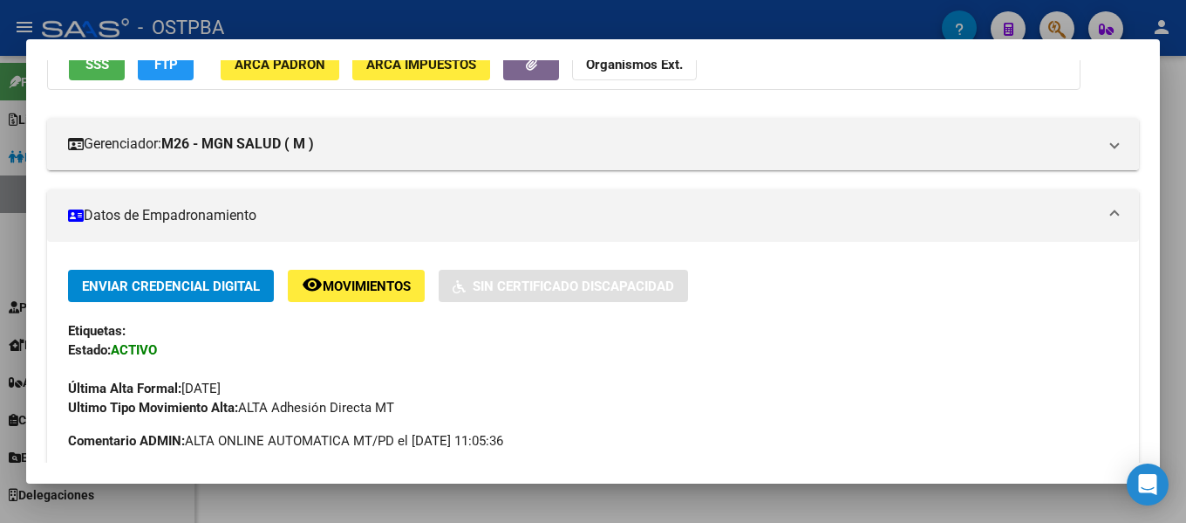
click at [499, 24] on div at bounding box center [593, 261] width 1186 height 523
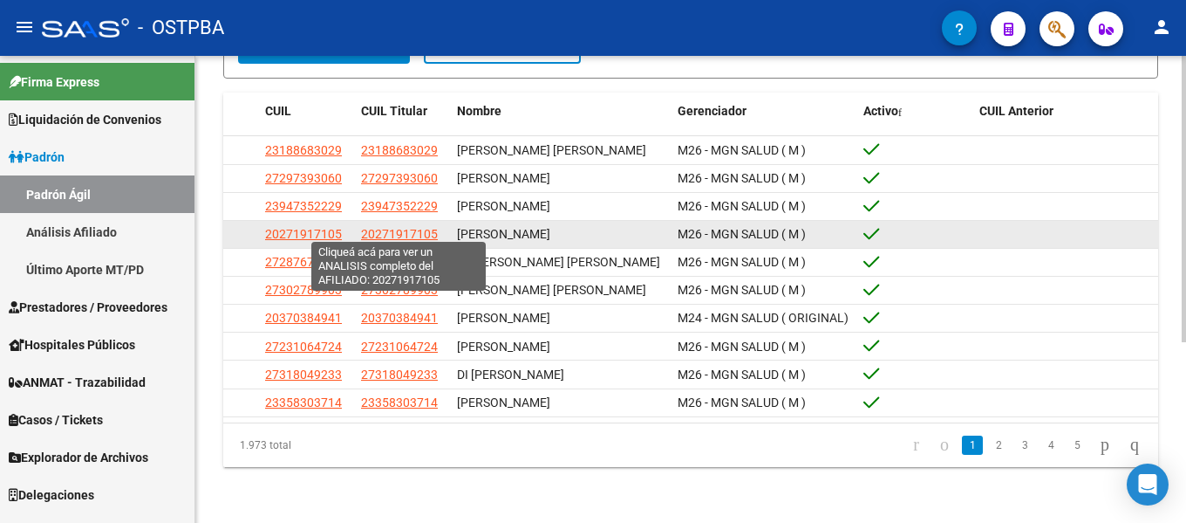
click at [395, 229] on span "20271917105" at bounding box center [399, 234] width 77 height 14
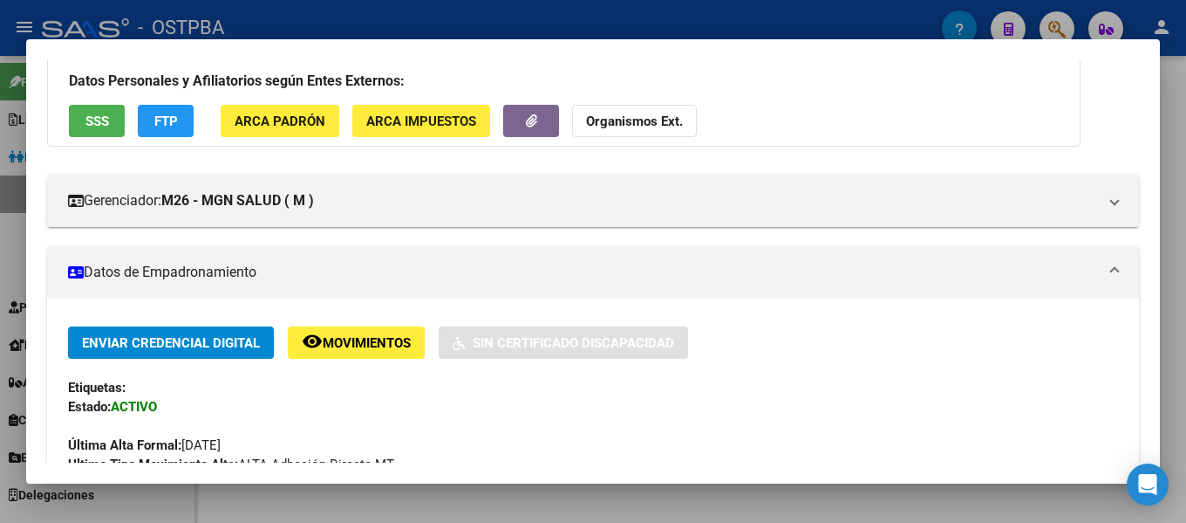
scroll to position [349, 0]
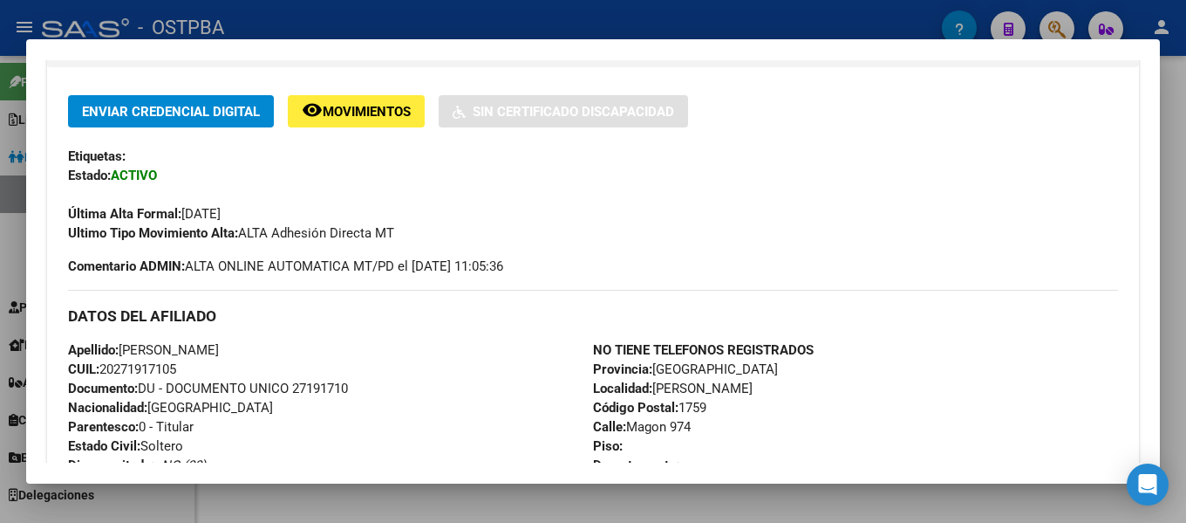
click at [546, 18] on div at bounding box center [593, 261] width 1186 height 523
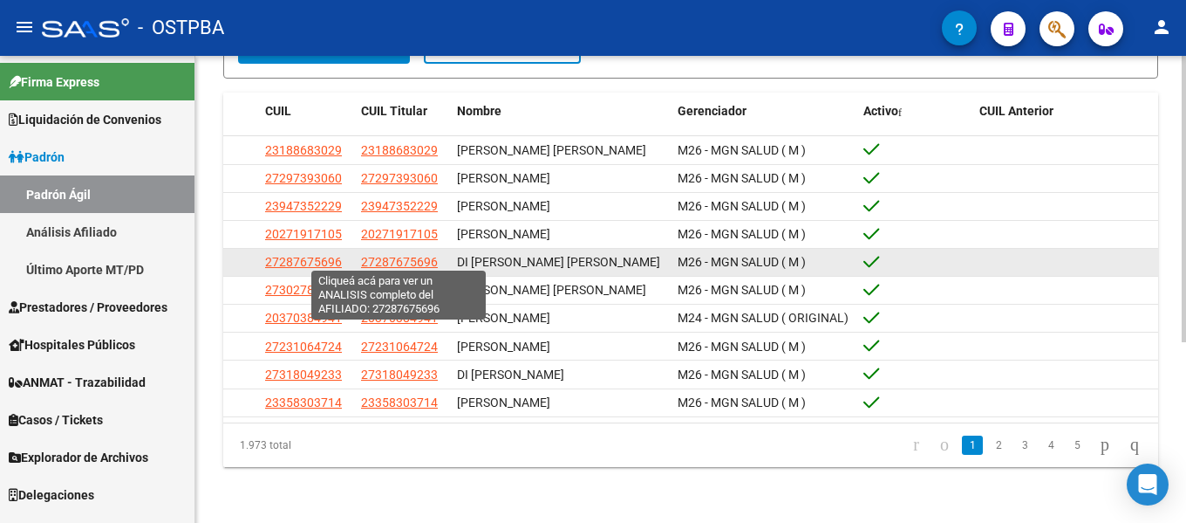
click at [401, 259] on span "27287675696" at bounding box center [399, 262] width 77 height 14
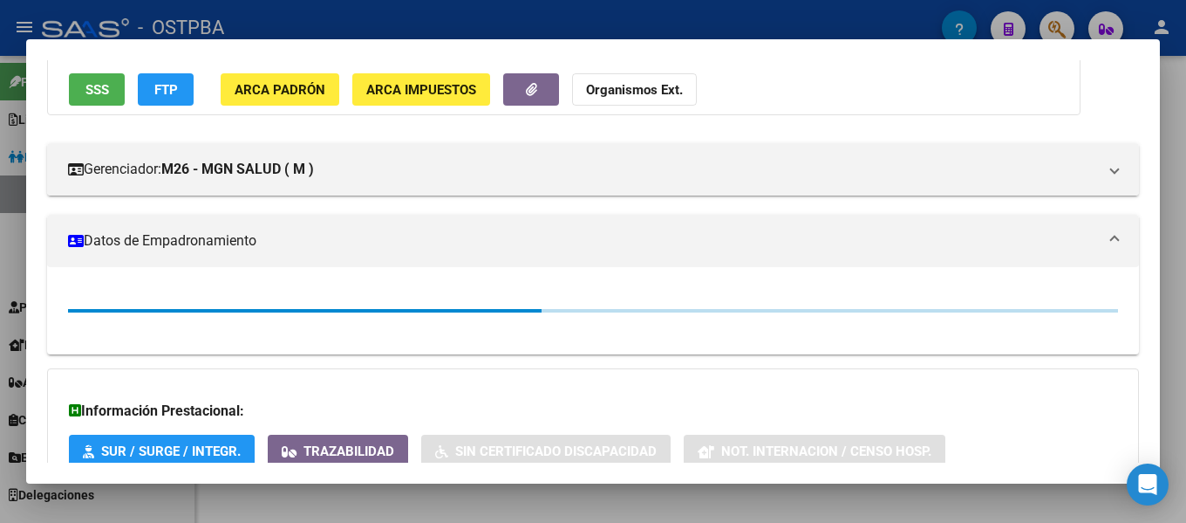
scroll to position [523, 0]
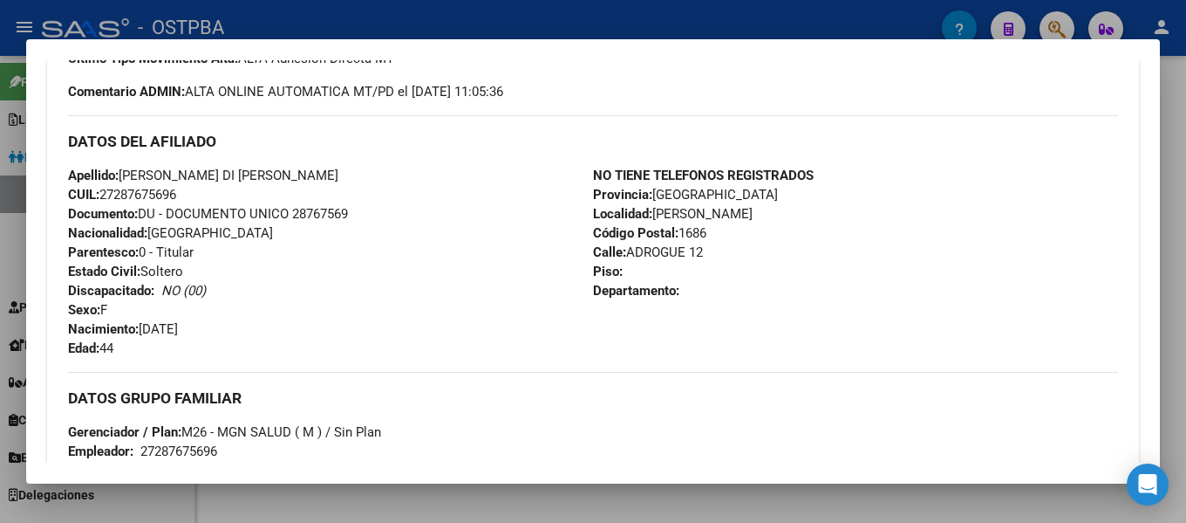
click at [529, 13] on div at bounding box center [593, 261] width 1186 height 523
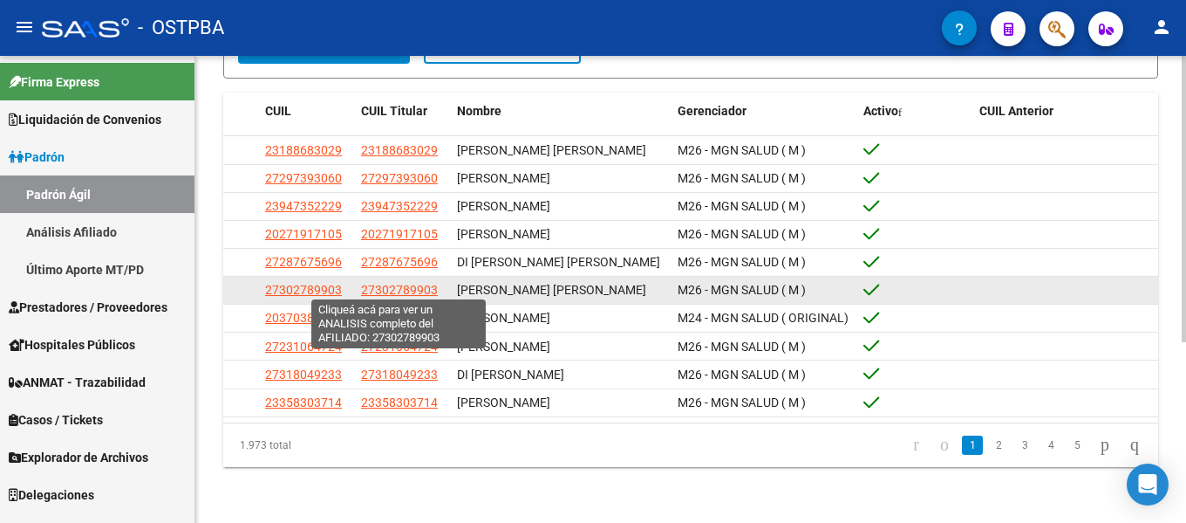
click at [400, 290] on span "27302789903" at bounding box center [399, 290] width 77 height 14
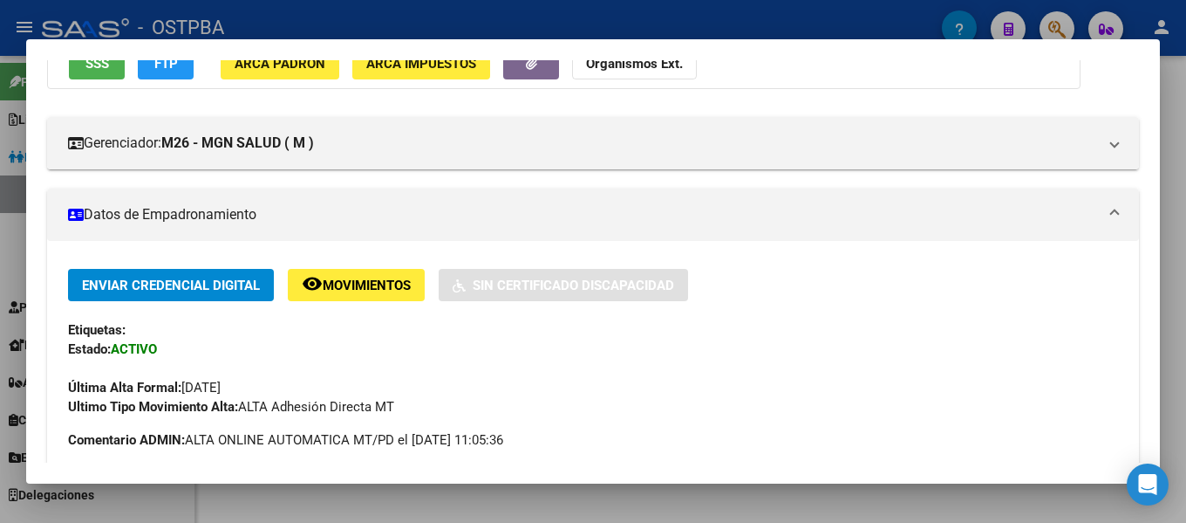
scroll to position [349, 0]
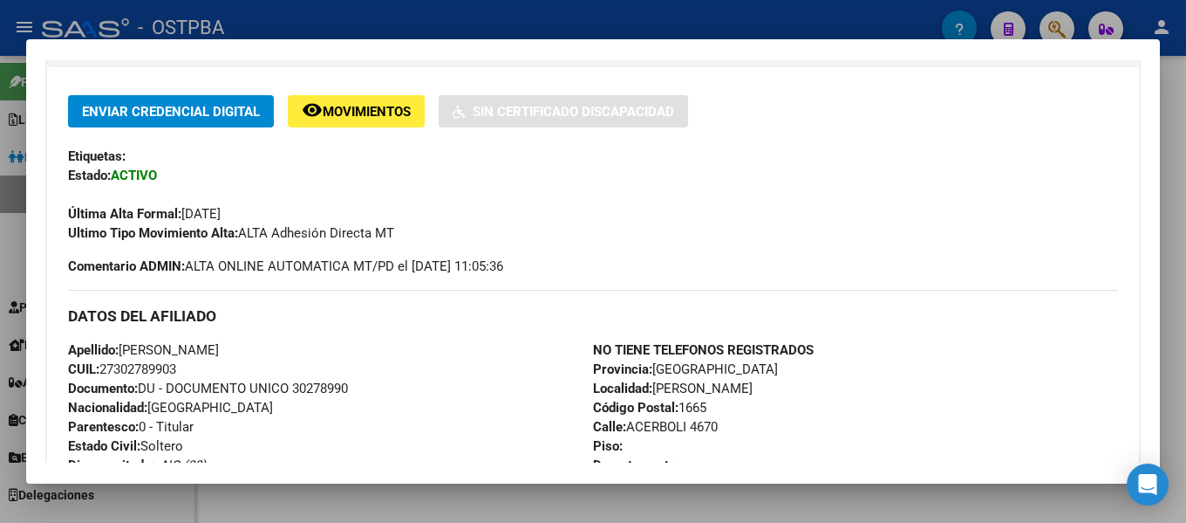
click at [489, 8] on div at bounding box center [593, 261] width 1186 height 523
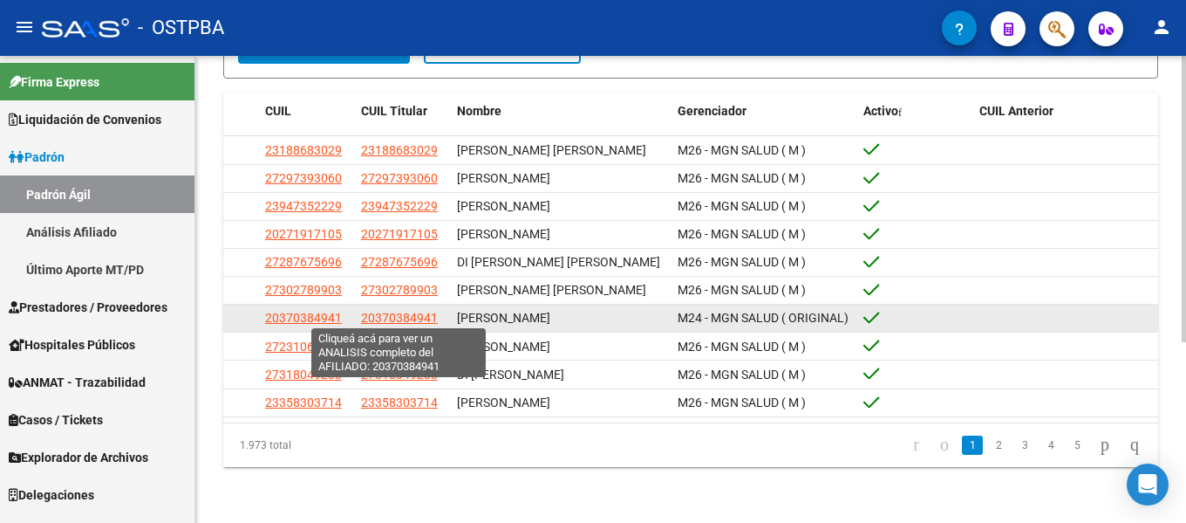
click at [381, 311] on span "20370384941" at bounding box center [399, 318] width 77 height 14
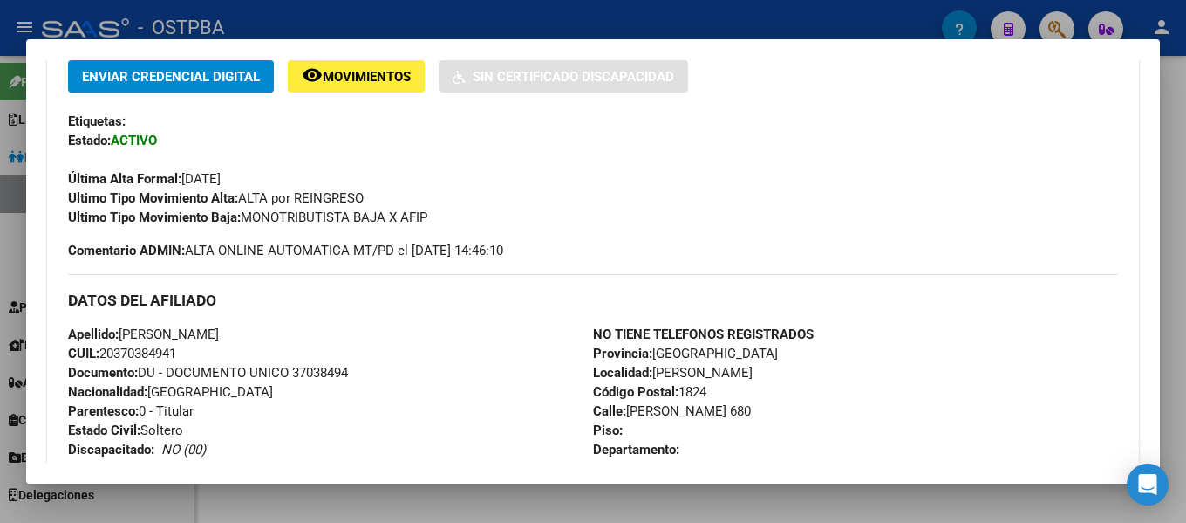
scroll to position [436, 0]
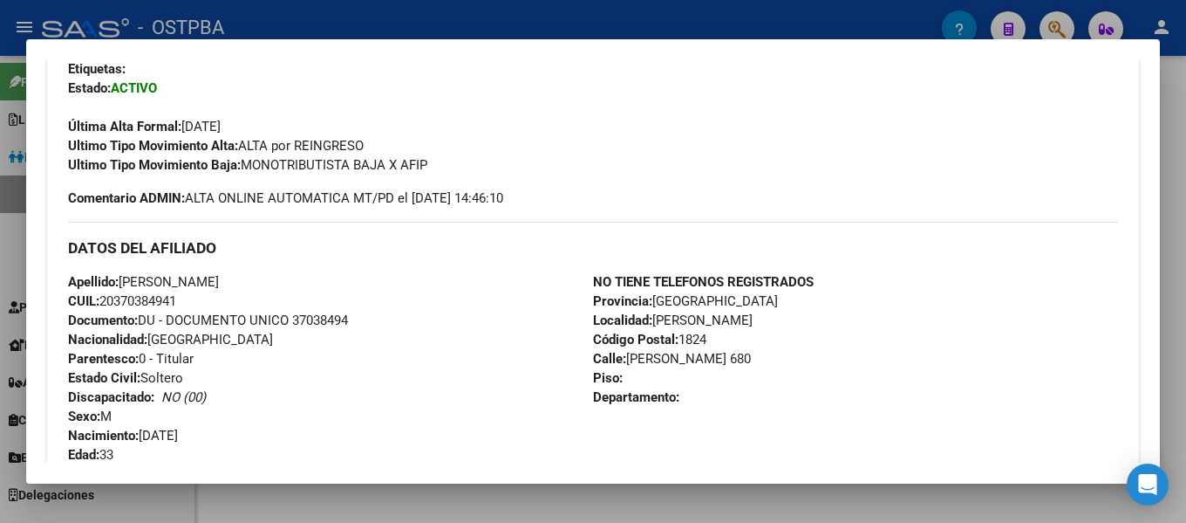
click at [659, 24] on div at bounding box center [593, 261] width 1186 height 523
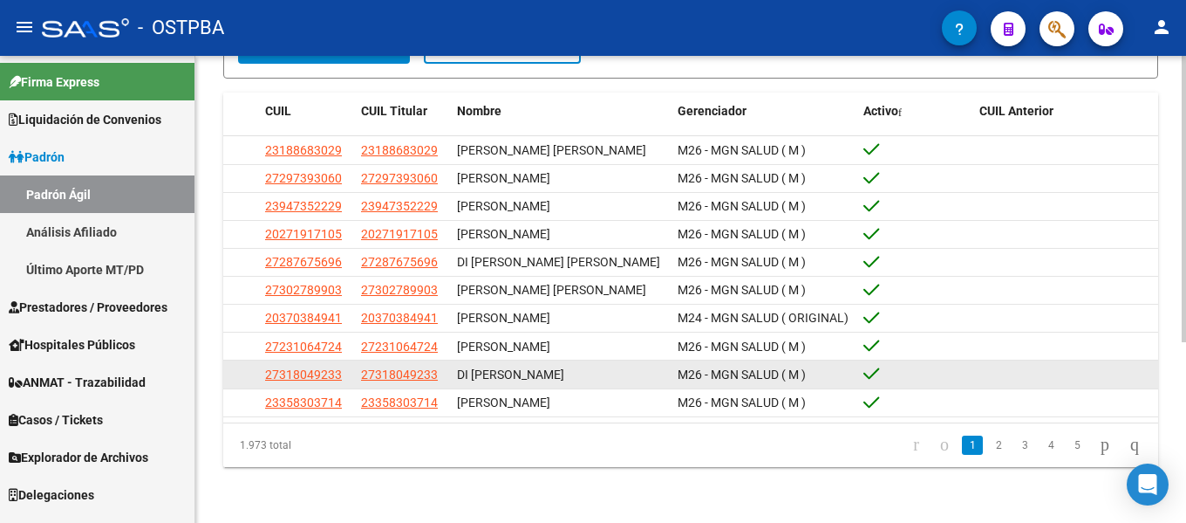
click at [443, 360] on datatable-body-cell "27318049233" at bounding box center [402, 373] width 96 height 27
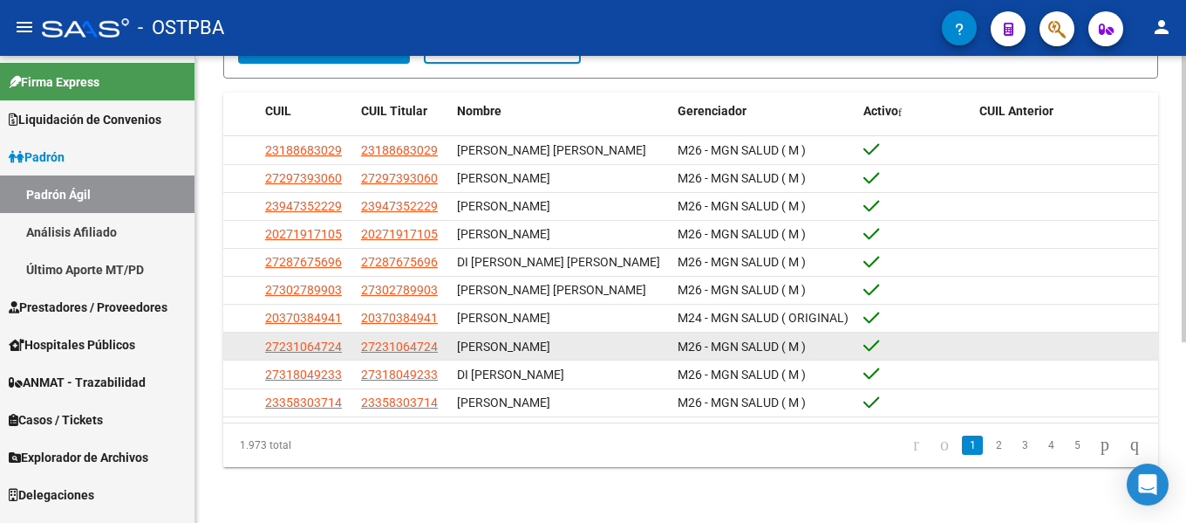
click at [442, 344] on div "27231064724" at bounding box center [402, 347] width 82 height 20
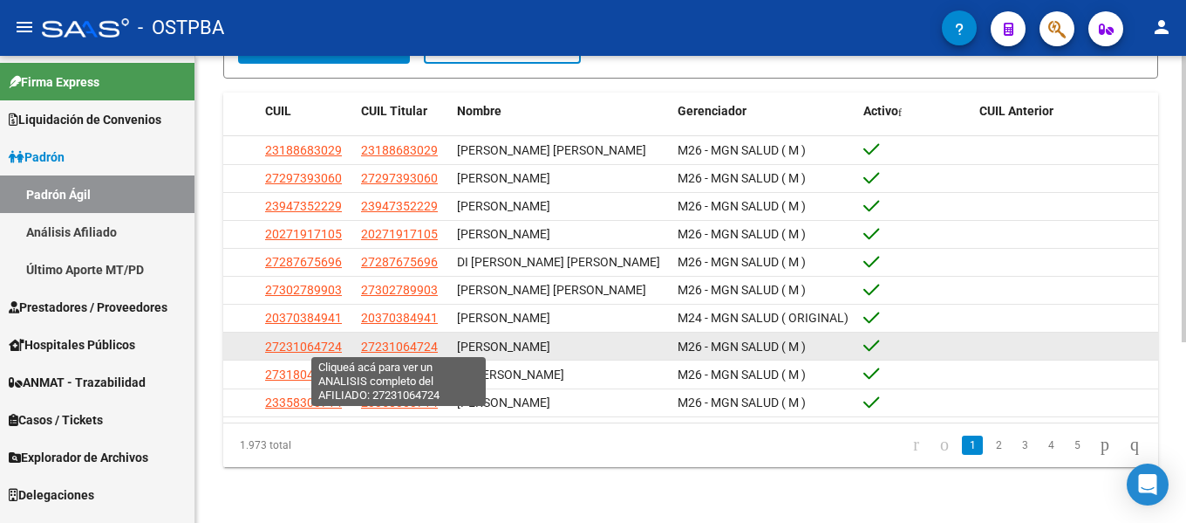
click at [422, 344] on span "27231064724" at bounding box center [399, 346] width 77 height 14
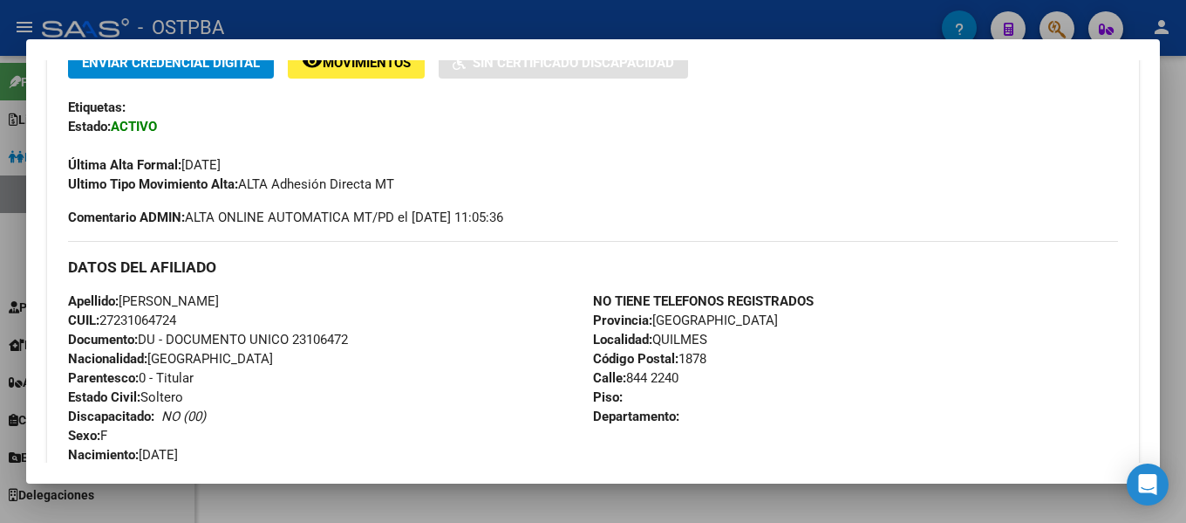
scroll to position [611, 0]
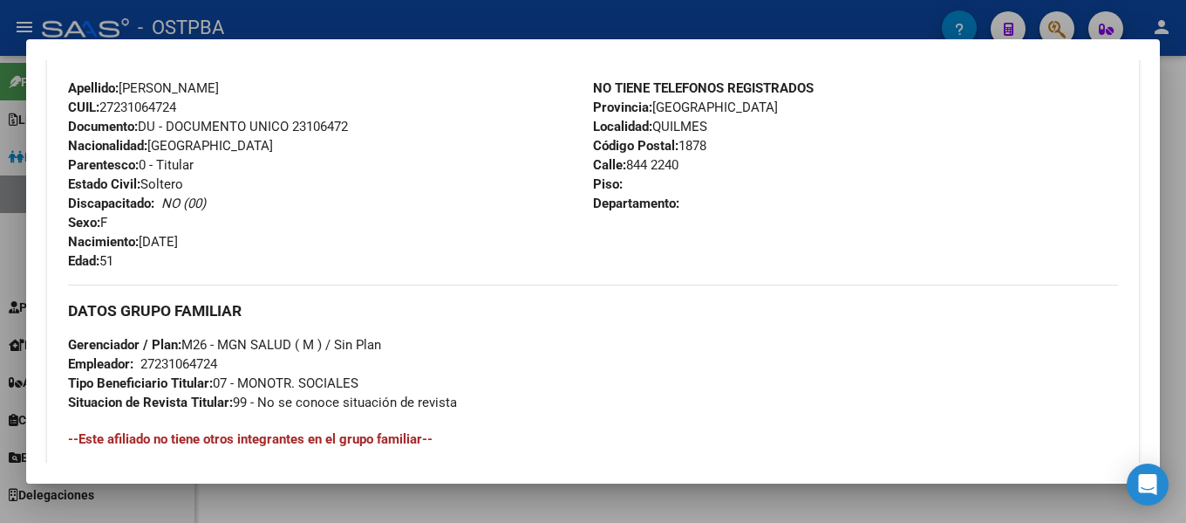
click at [478, 22] on div at bounding box center [593, 261] width 1186 height 523
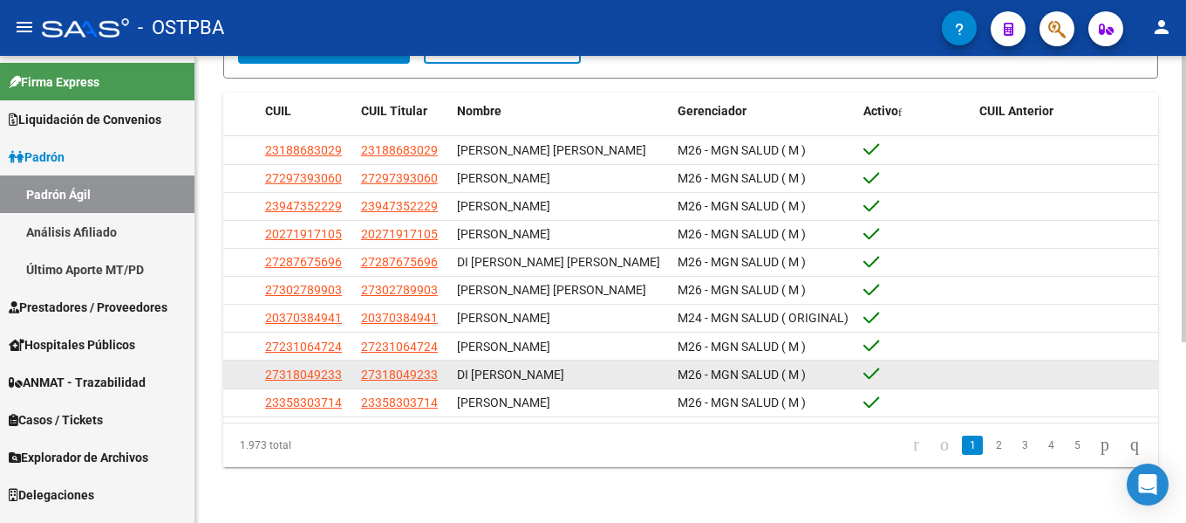
click at [329, 381] on app-link-go-to "27318049233" at bounding box center [303, 375] width 77 height 20
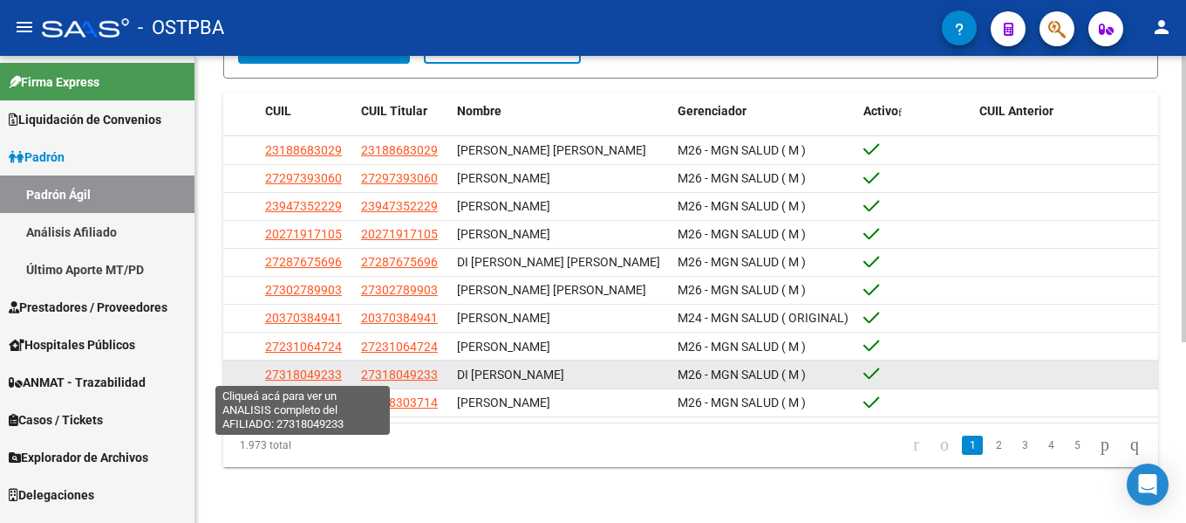
click at [329, 370] on span "27318049233" at bounding box center [303, 374] width 77 height 14
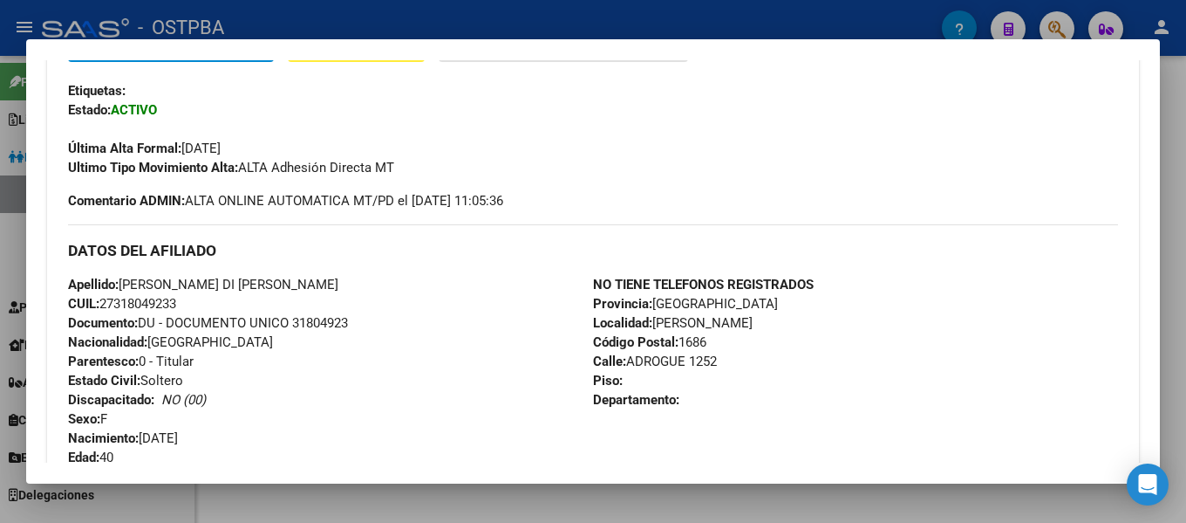
scroll to position [436, 0]
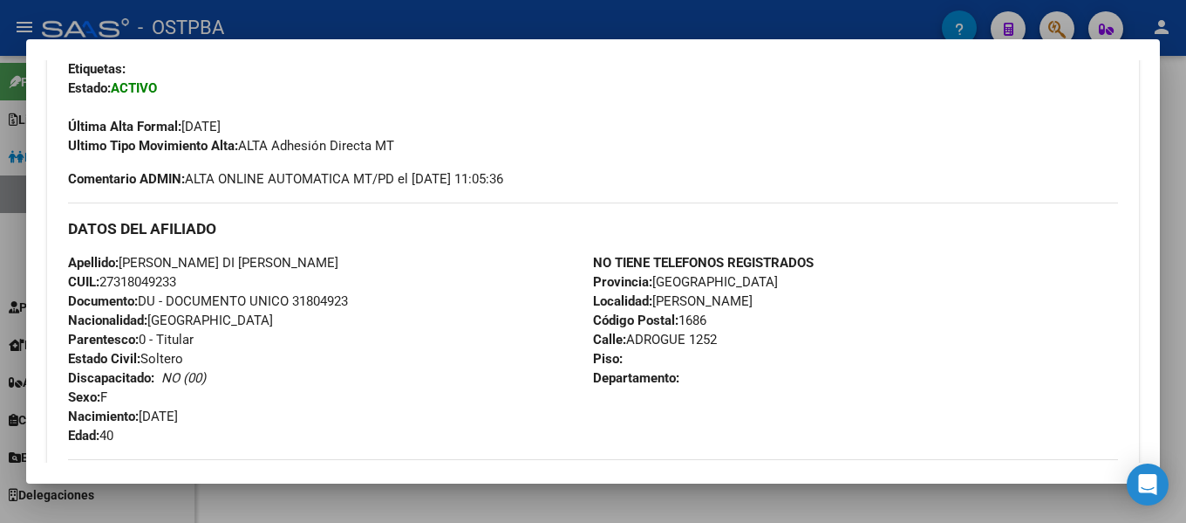
click at [520, 4] on div at bounding box center [593, 261] width 1186 height 523
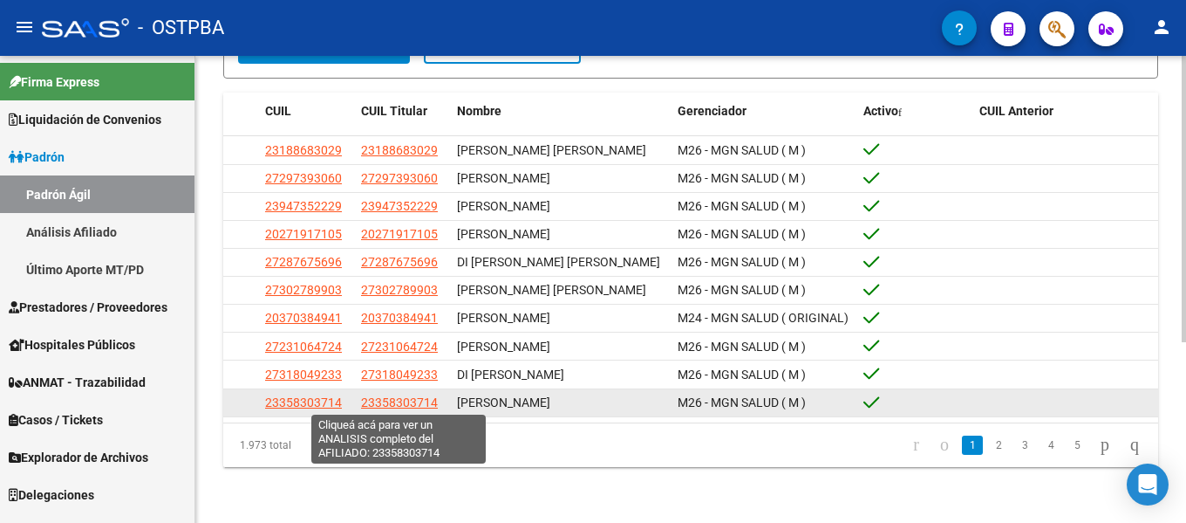
click at [390, 401] on span "23358303714" at bounding box center [399, 402] width 77 height 14
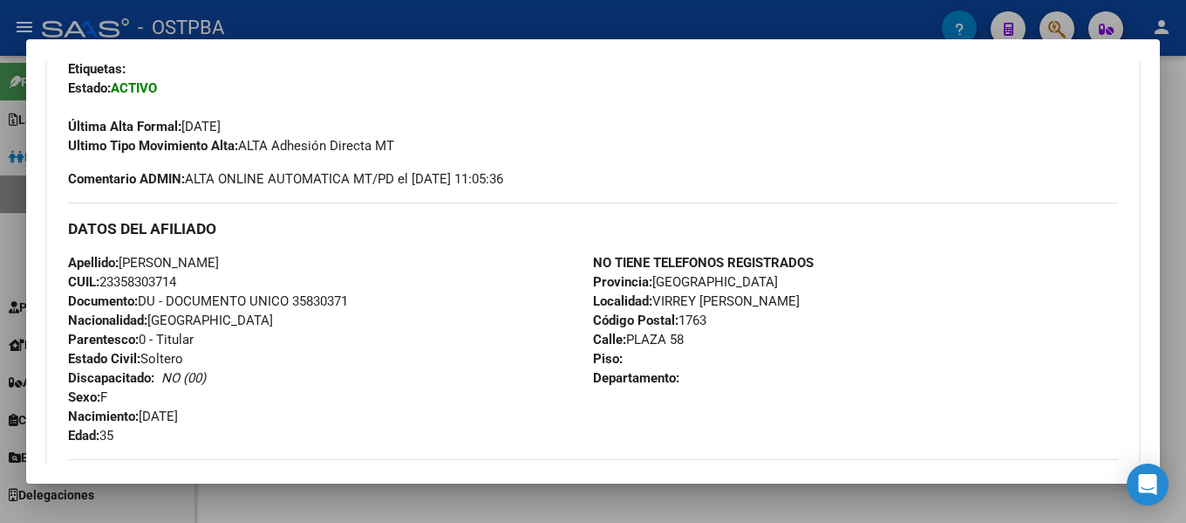
click at [632, 24] on div at bounding box center [593, 261] width 1186 height 523
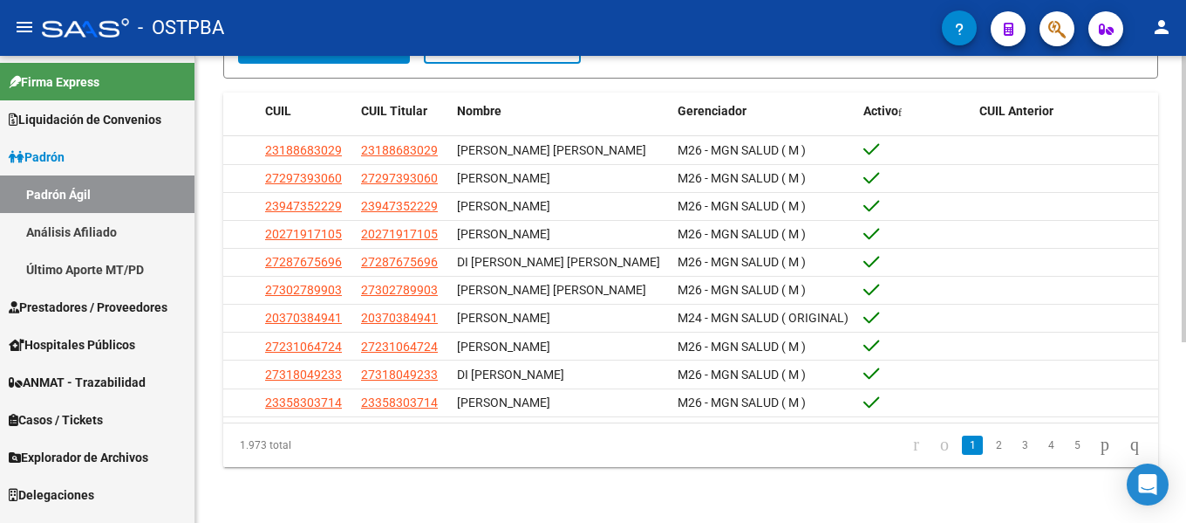
click at [986, 434] on li "2" at bounding box center [999, 445] width 26 height 30
click at [988, 442] on link "2" at bounding box center [998, 444] width 21 height 19
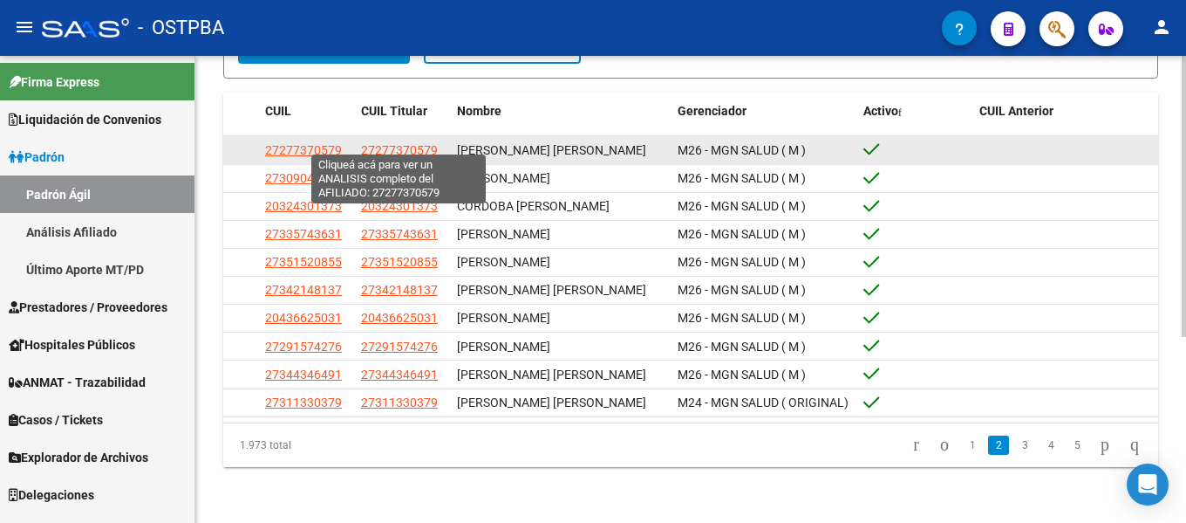
click at [397, 143] on span "27277370579" at bounding box center [399, 150] width 77 height 14
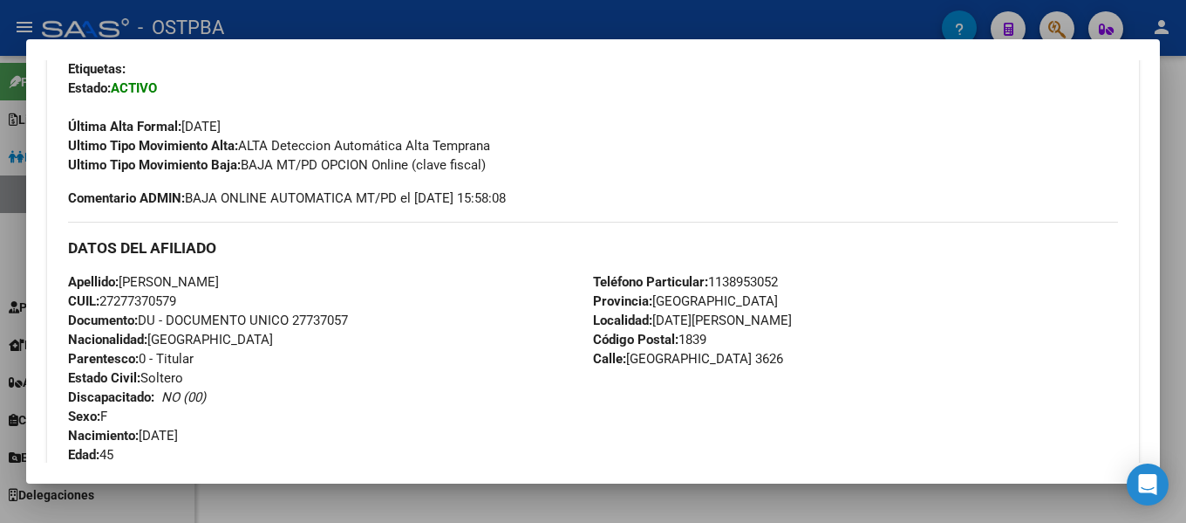
click at [684, 21] on div at bounding box center [593, 261] width 1186 height 523
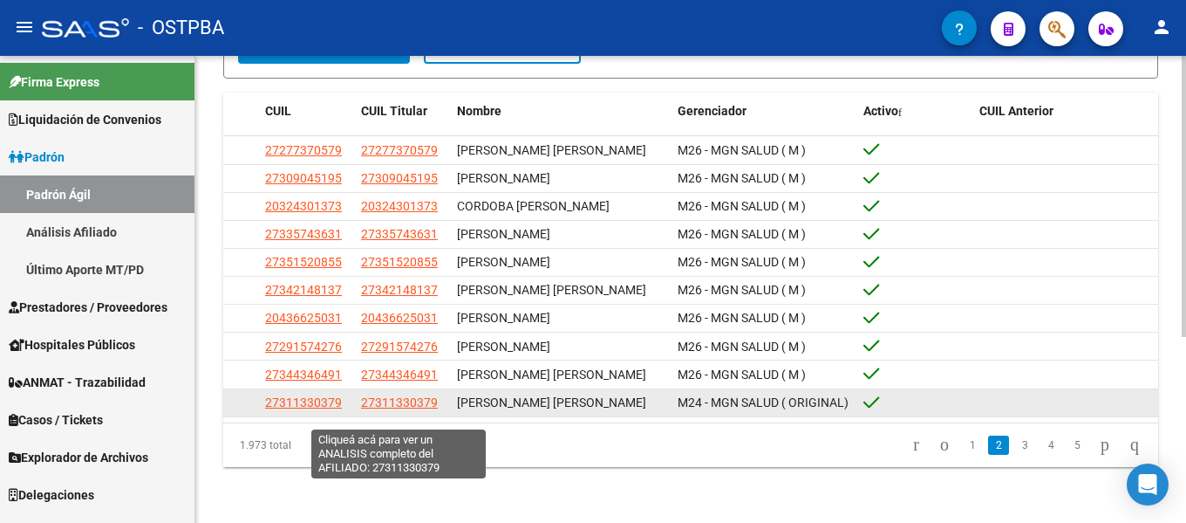
click at [378, 409] on span "27311330379" at bounding box center [399, 402] width 77 height 14
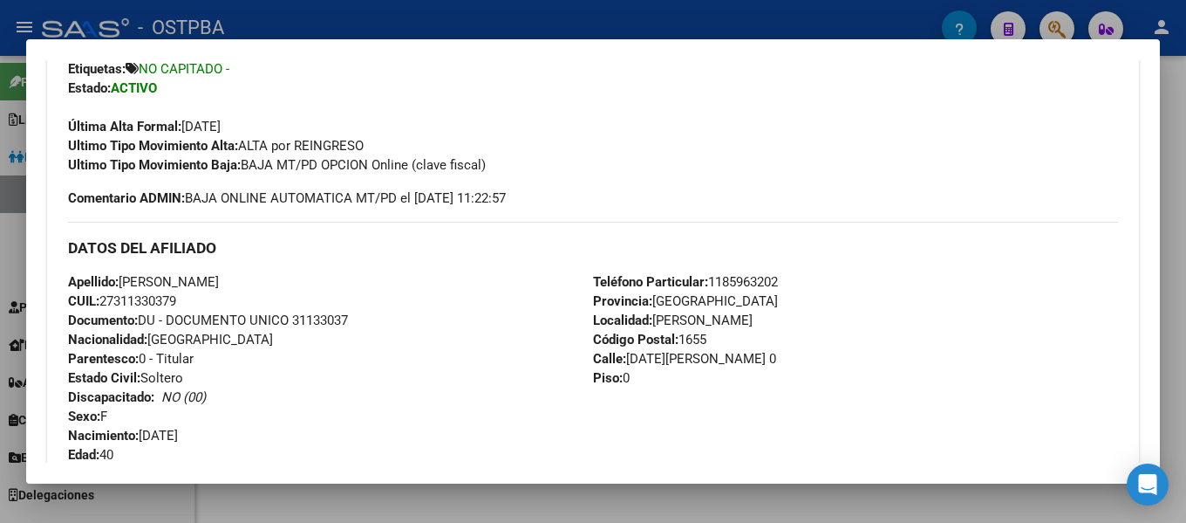
click at [629, 24] on div at bounding box center [593, 261] width 1186 height 523
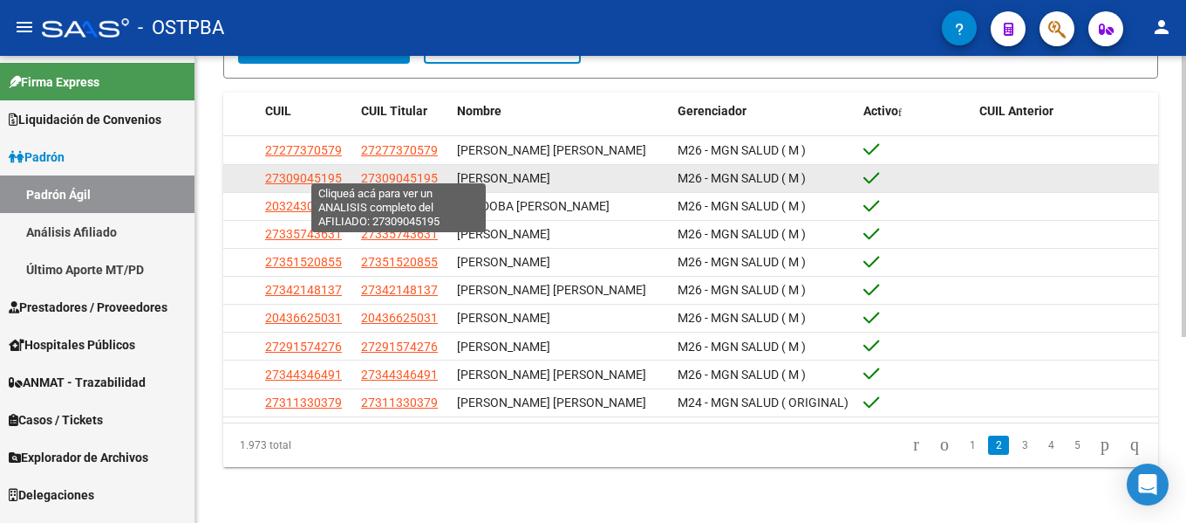
click at [420, 171] on span "27309045195" at bounding box center [399, 178] width 77 height 14
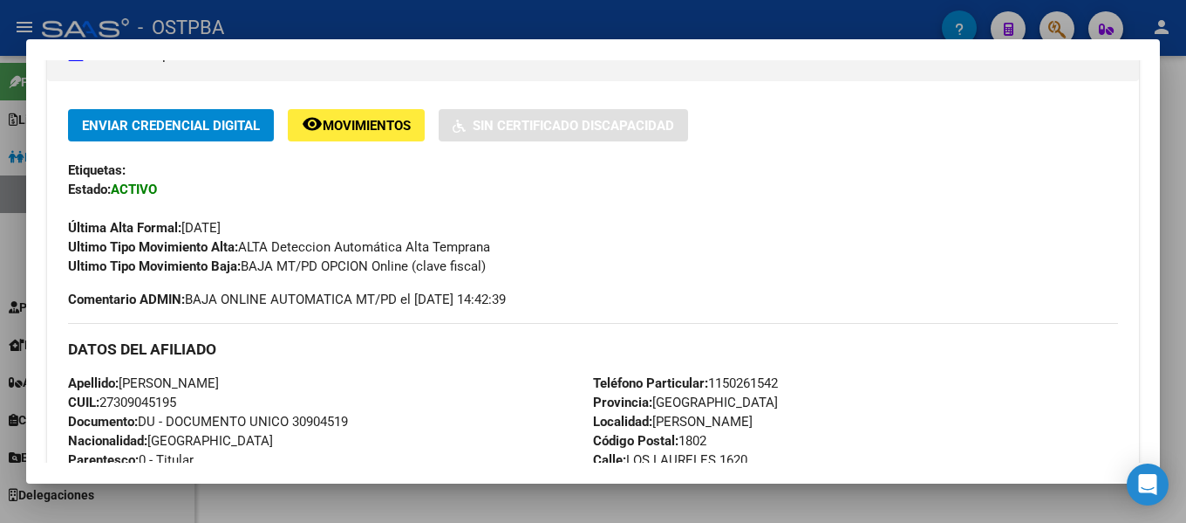
scroll to position [349, 0]
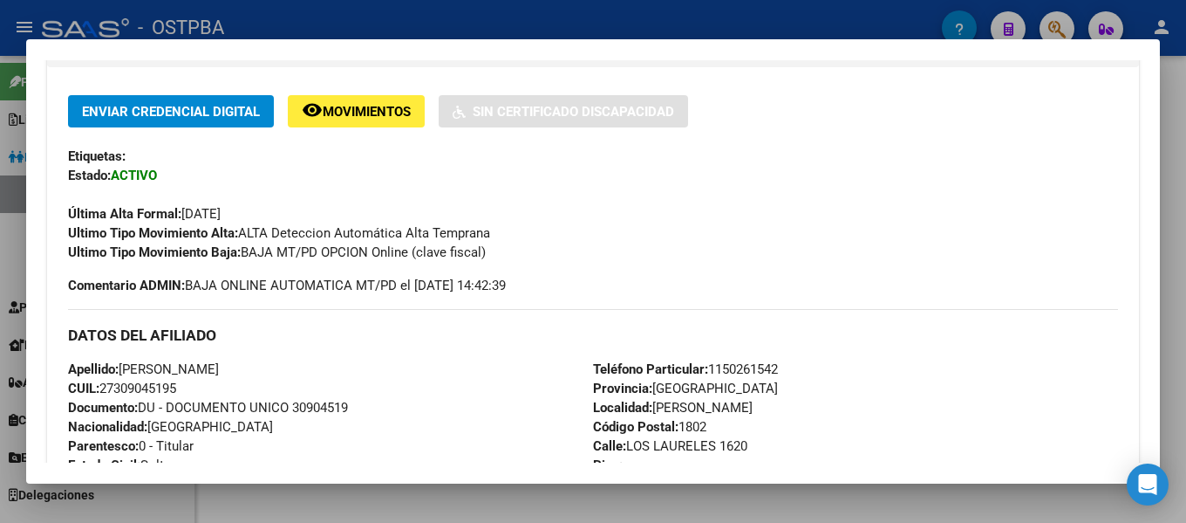
click at [664, 14] on div at bounding box center [593, 261] width 1186 height 523
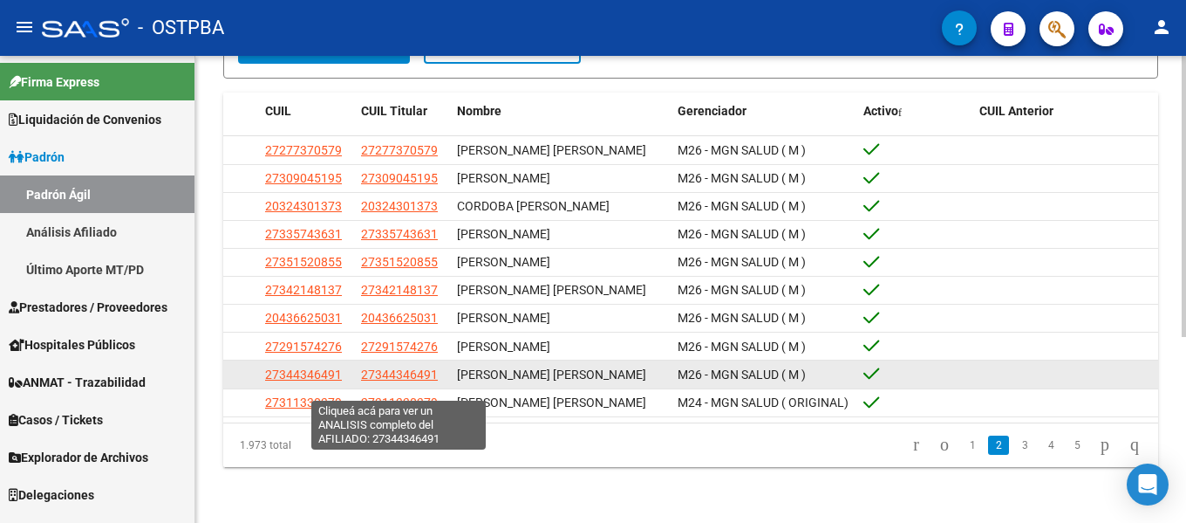
click at [406, 381] on span "27344346491" at bounding box center [399, 374] width 77 height 14
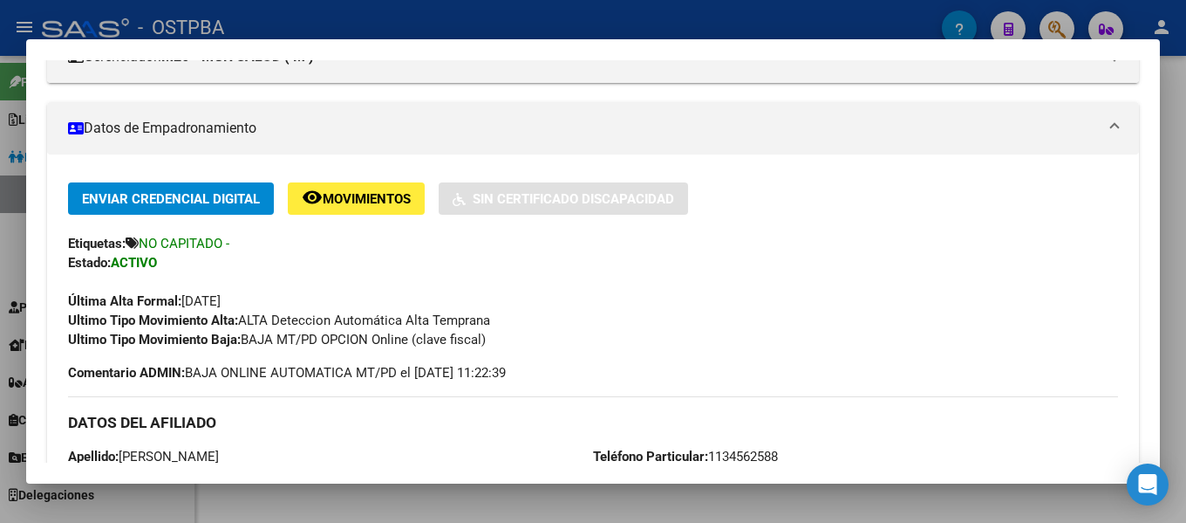
scroll to position [436, 0]
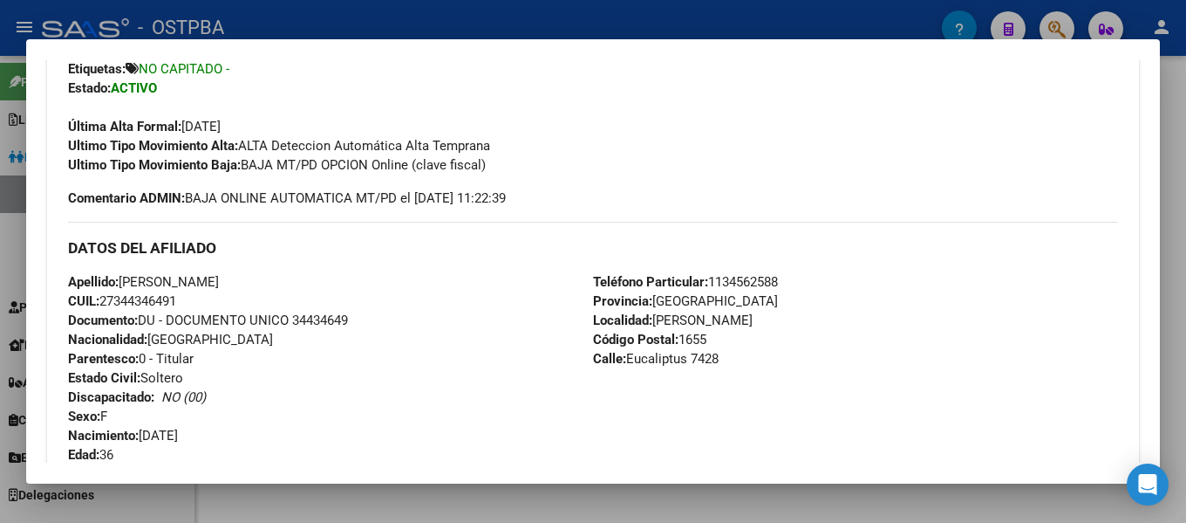
click at [615, 28] on div at bounding box center [593, 261] width 1186 height 523
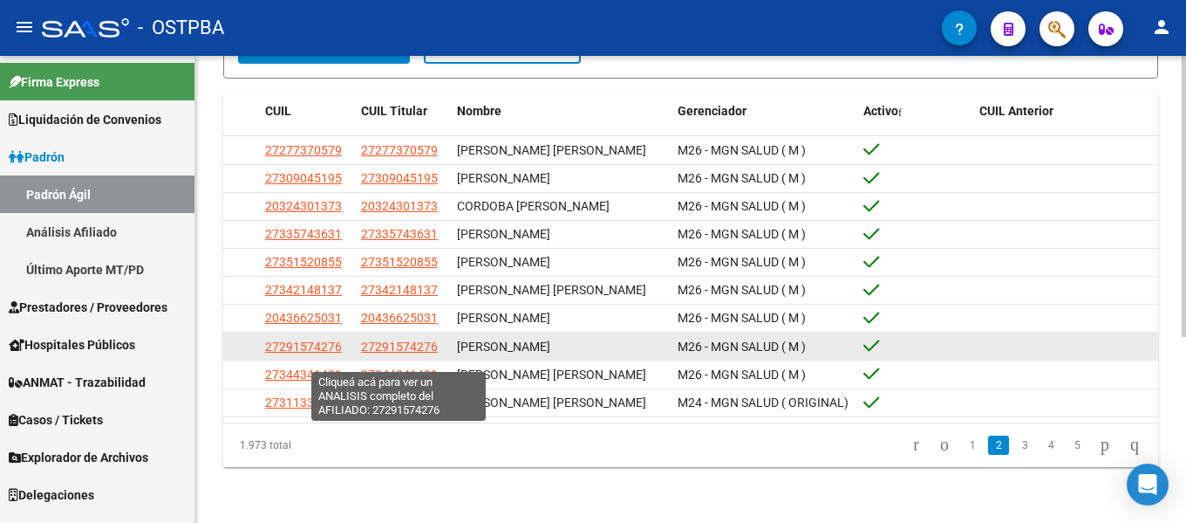
click at [370, 350] on span "27291574276" at bounding box center [399, 346] width 77 height 14
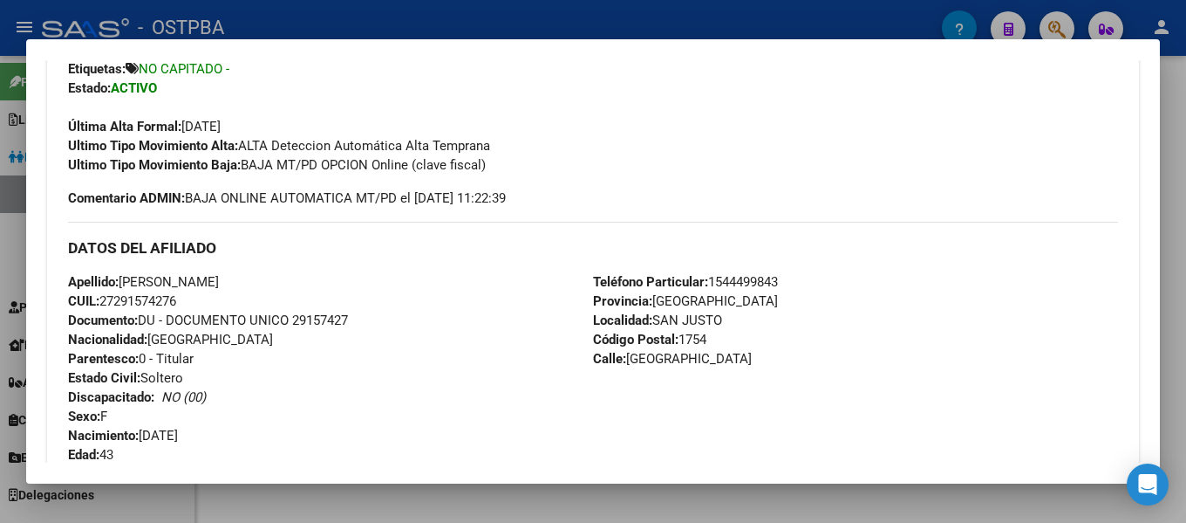
click at [525, 17] on div at bounding box center [593, 261] width 1186 height 523
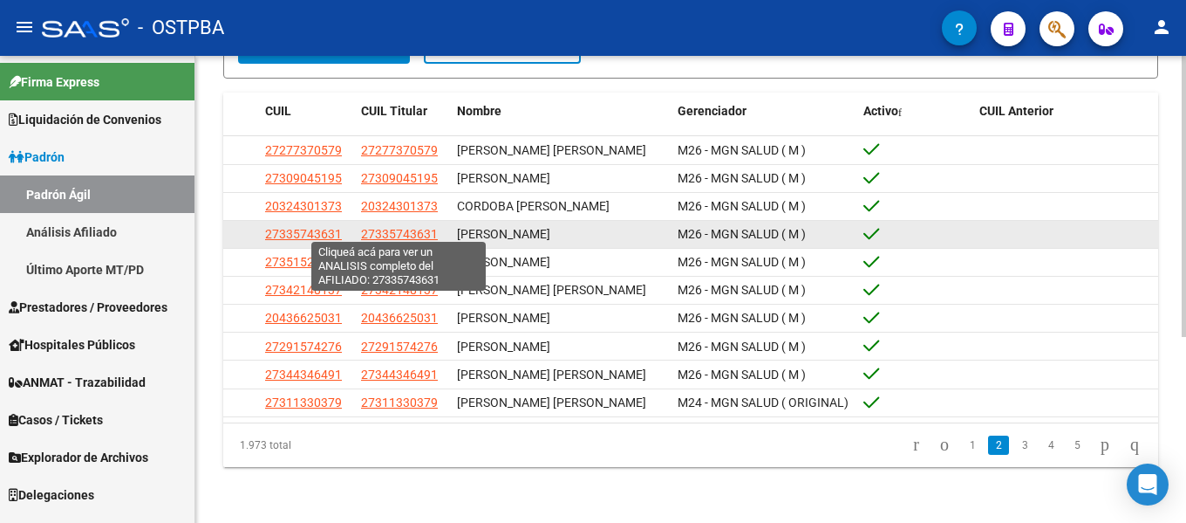
click at [424, 227] on span "27335743631" at bounding box center [399, 234] width 77 height 14
type textarea "27335743631"
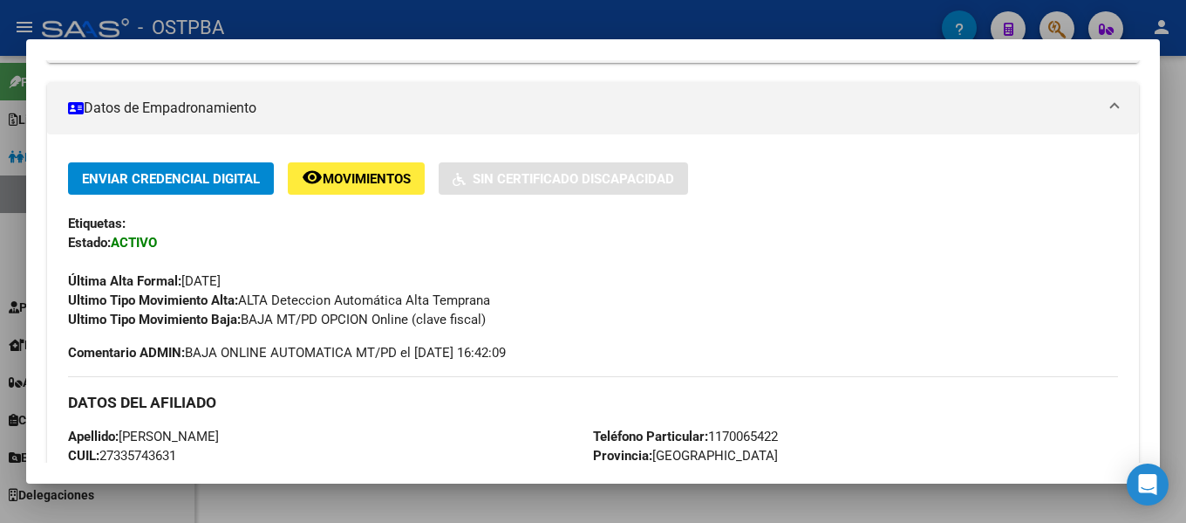
scroll to position [349, 0]
